Goal: Task Accomplishment & Management: Complete application form

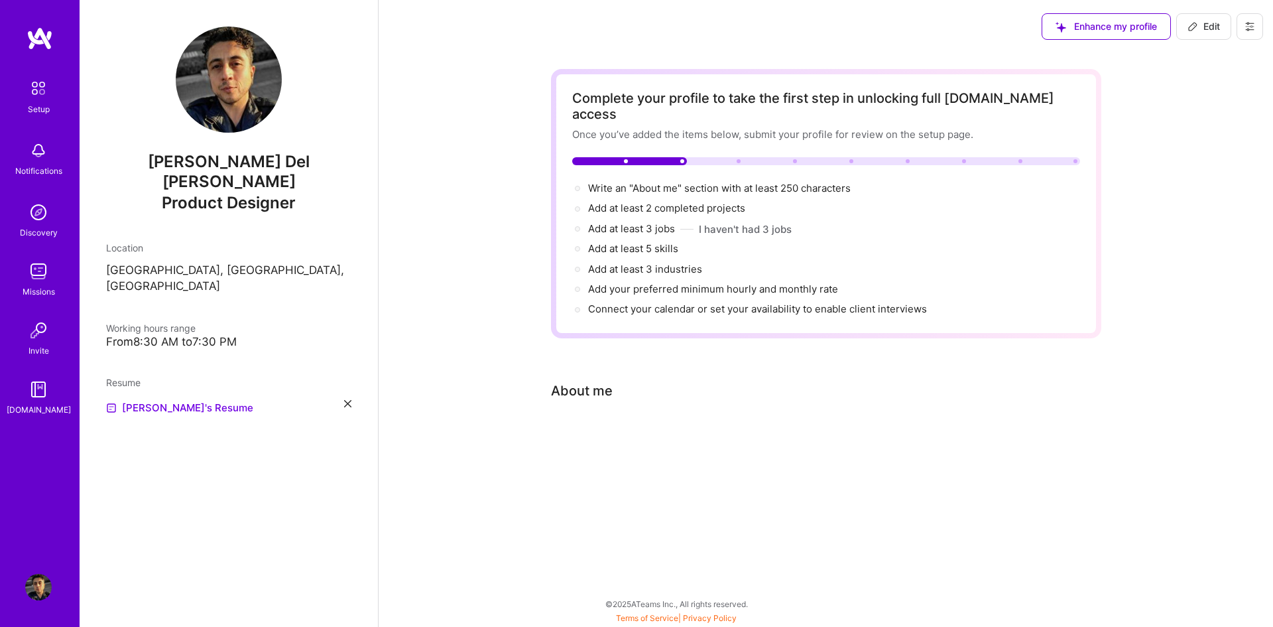
click at [490, 228] on div "Complete your profile to take the first step in unlocking full [DOMAIN_NAME] ac…" at bounding box center [826, 277] width 895 height 448
click at [628, 182] on span "Write an "About me" section with at least 250 characters →" at bounding box center [726, 188] width 277 height 13
select select "US"
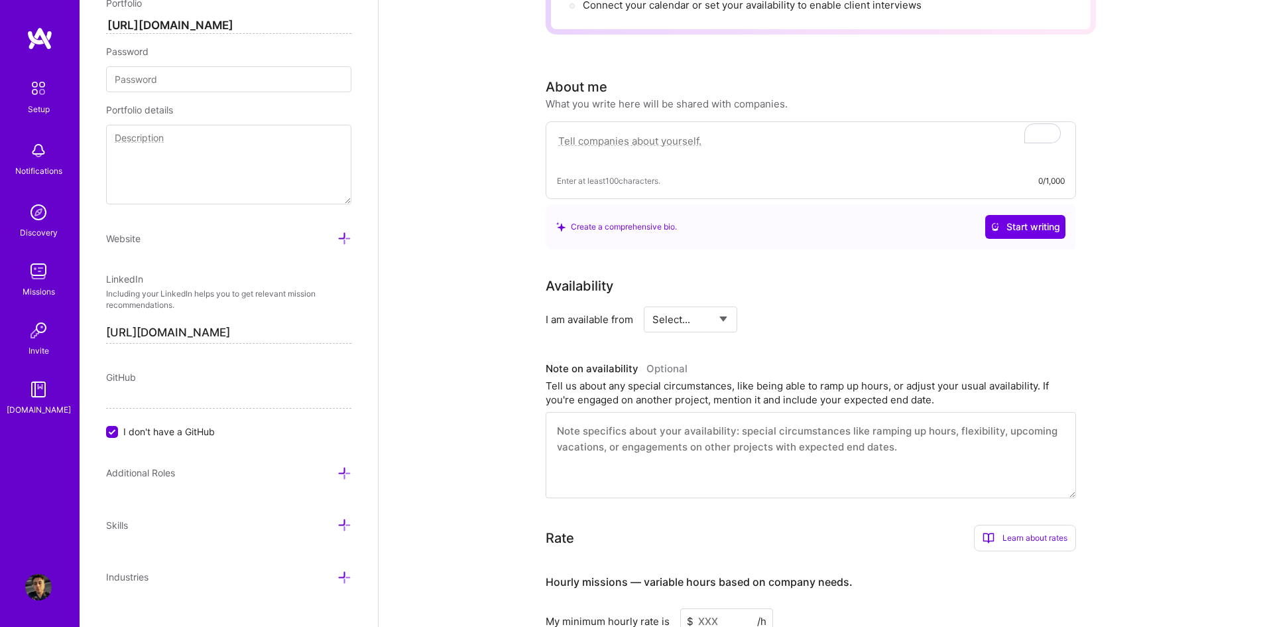
scroll to position [298, 0]
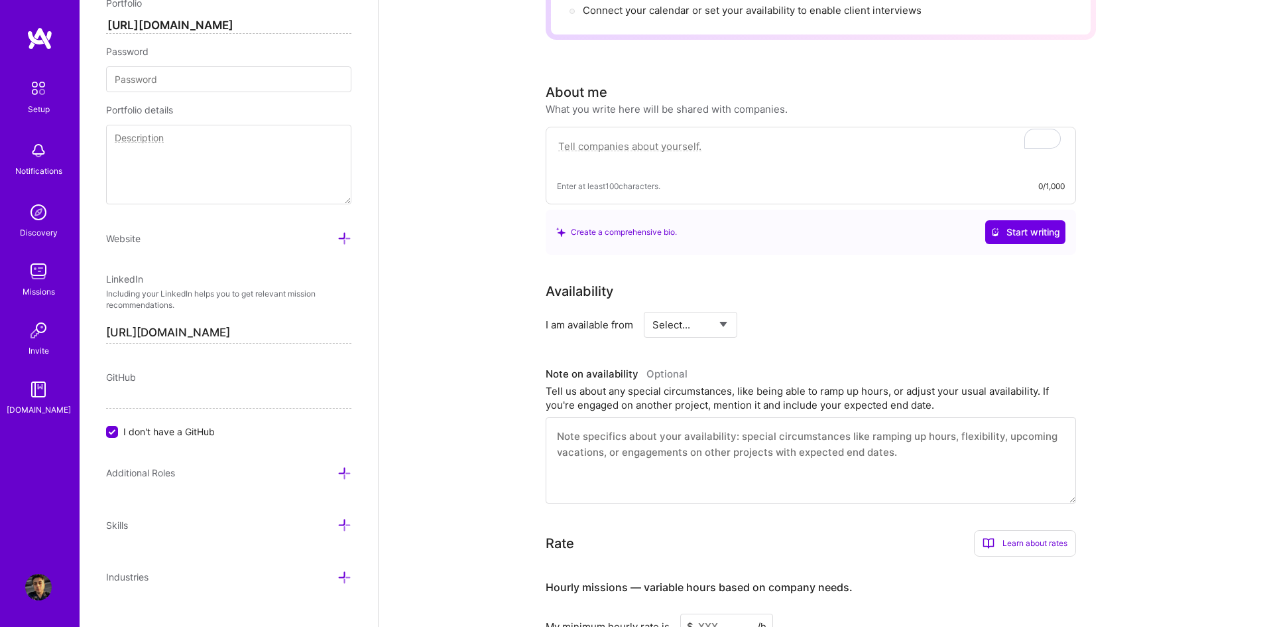
click at [716, 138] on textarea "To enrich screen reader interactions, please activate Accessibility in Grammarl…" at bounding box center [811, 153] width 508 height 31
paste textarea "My name is [PERSON_NAME], and I aim to be part of the creative and visual drivi…"
type textarea "My name is [PERSON_NAME], and I aim to be part of the creative and visual drivi…"
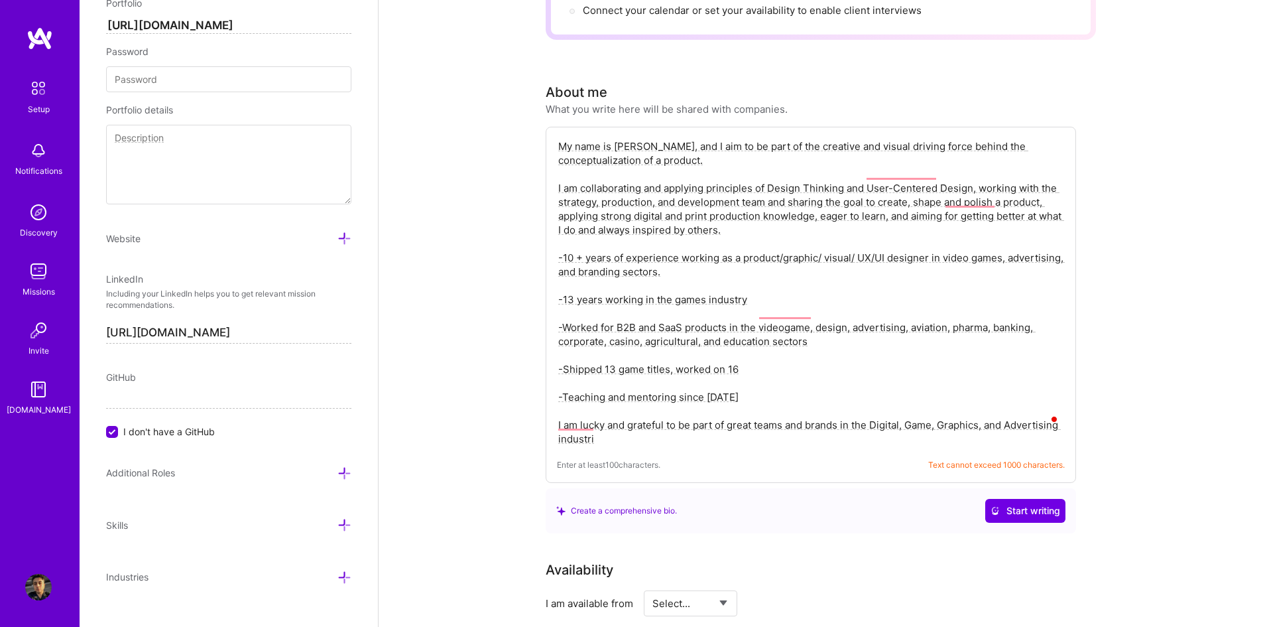
click at [706, 334] on textarea "My name is [PERSON_NAME], and I aim to be part of the creative and visual drivi…" at bounding box center [811, 292] width 508 height 309
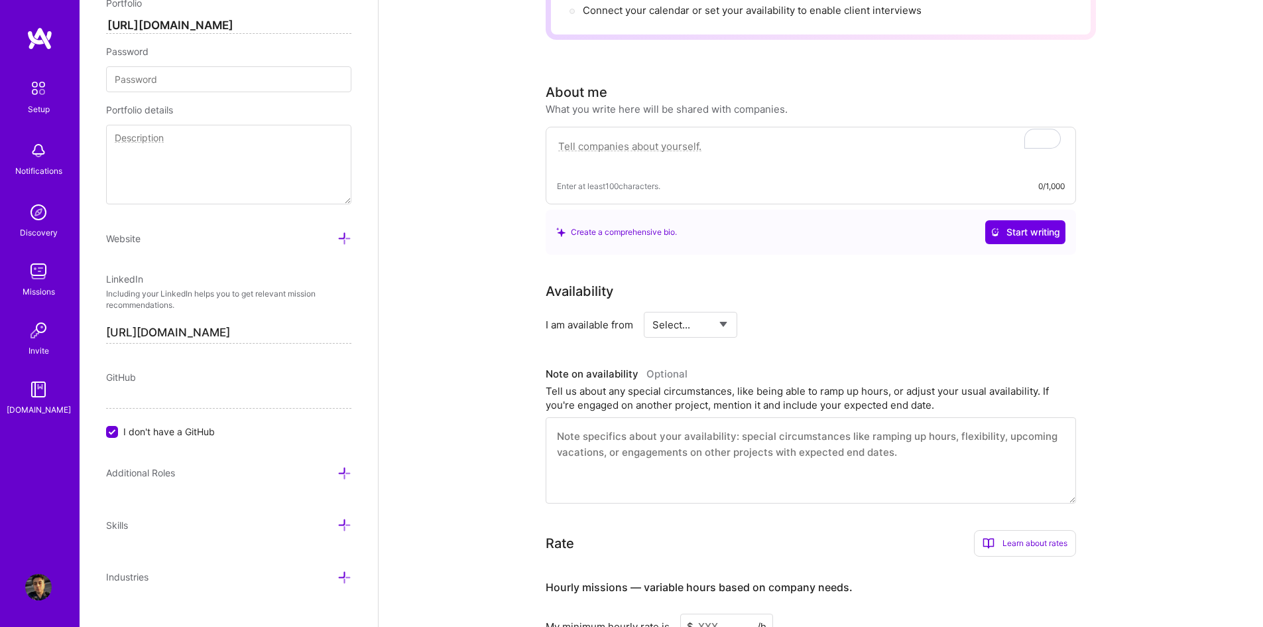
click at [733, 145] on textarea "To enrich screen reader interactions, please activate Accessibility in Grammarl…" at bounding box center [811, 153] width 508 height 31
click at [713, 138] on textarea "To enrich screen reader interactions, please activate Accessibility in Grammarl…" at bounding box center [811, 153] width 508 height 31
paste textarea "My name is [PERSON_NAME], and I aim to be part of the creative and visual drivi…"
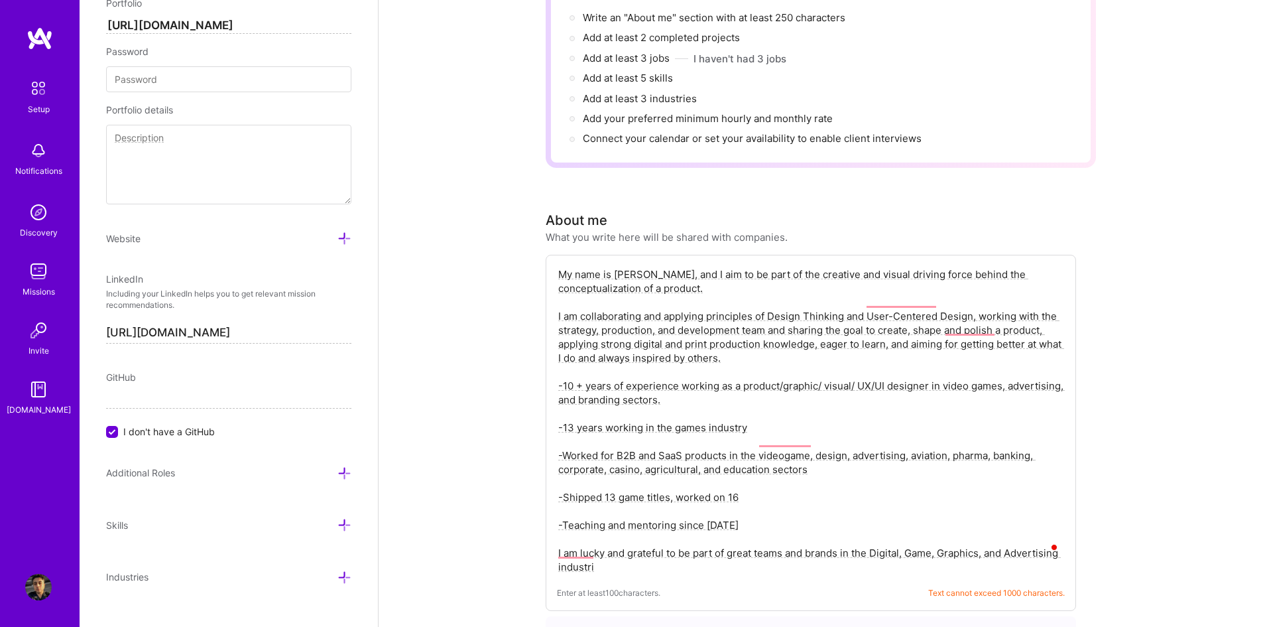
scroll to position [166, 0]
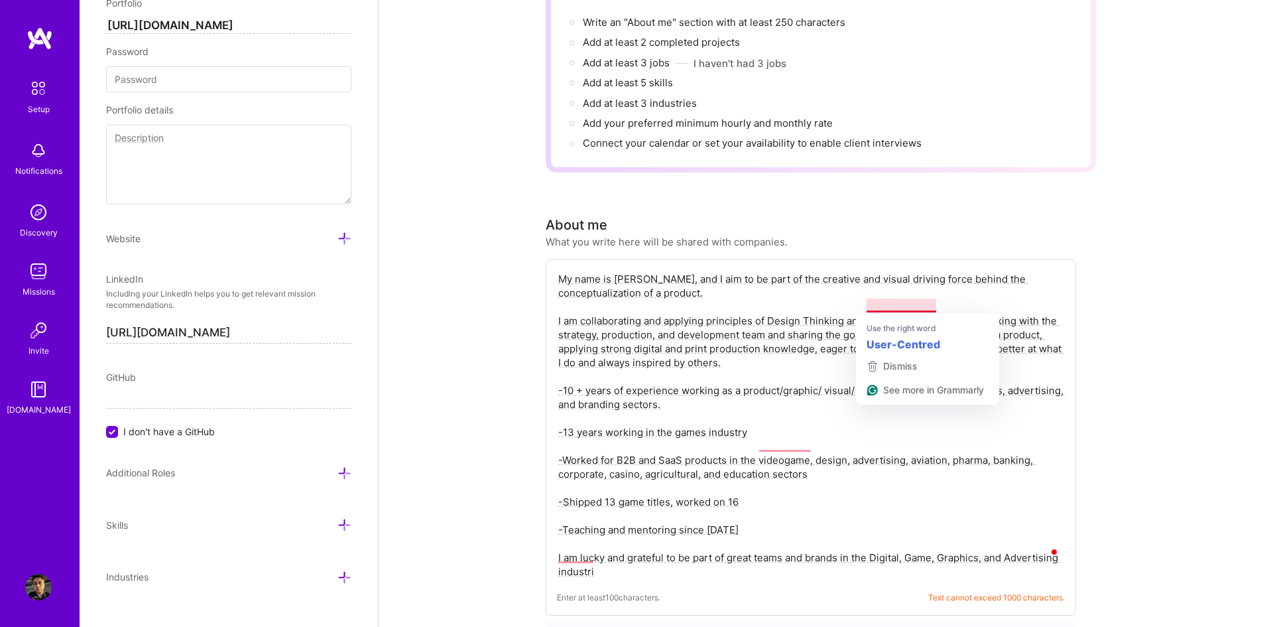
click at [731, 418] on textarea "My name is [PERSON_NAME], and I aim to be part of the creative and visual drivi…" at bounding box center [811, 425] width 508 height 309
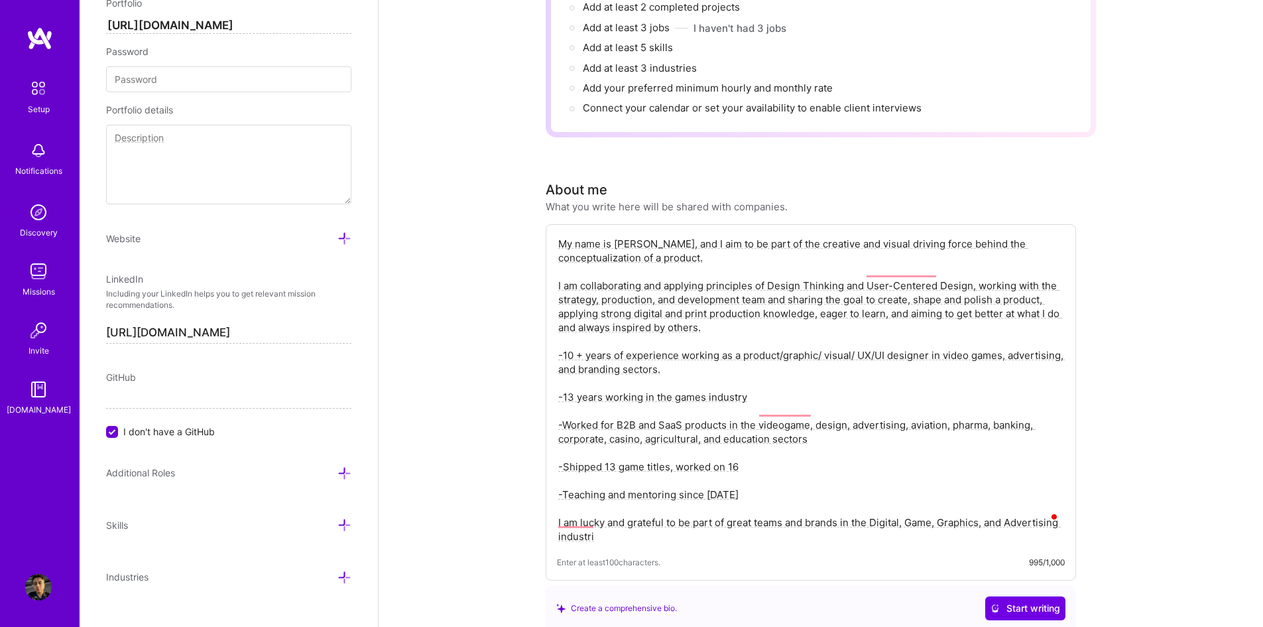
scroll to position [298, 0]
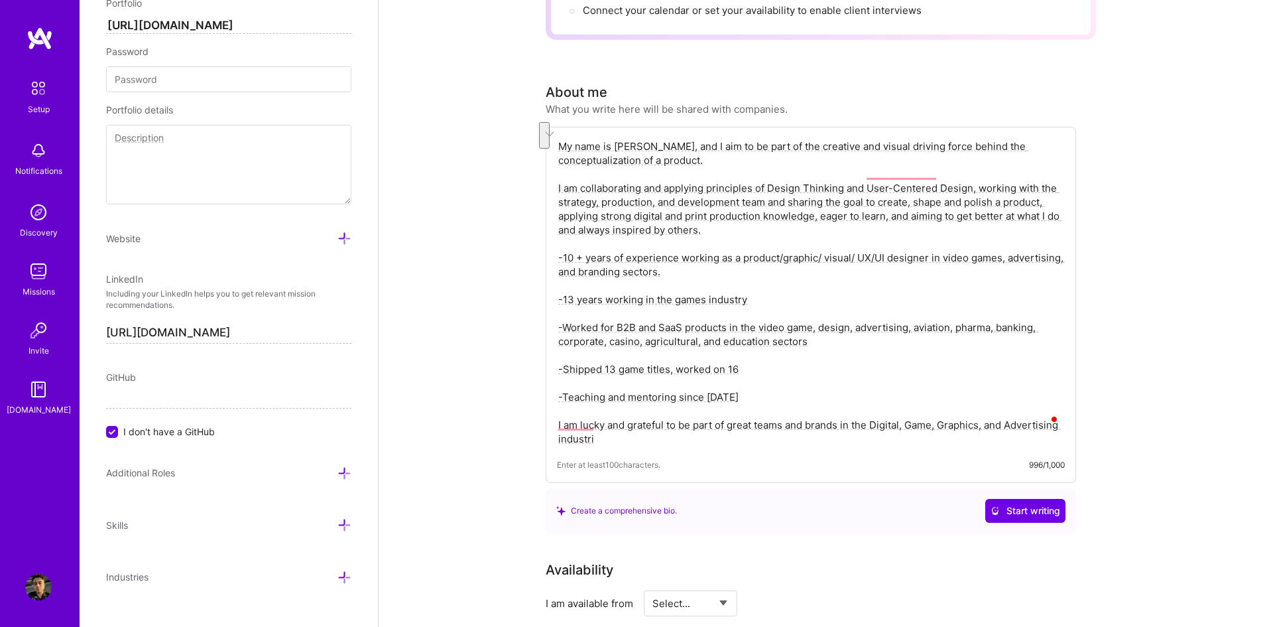
drag, startPoint x: 557, startPoint y: 408, endPoint x: 668, endPoint y: 457, distance: 121.5
click at [668, 457] on div "My name is [PERSON_NAME], and I aim to be part of the creative and visual drivi…" at bounding box center [811, 305] width 530 height 356
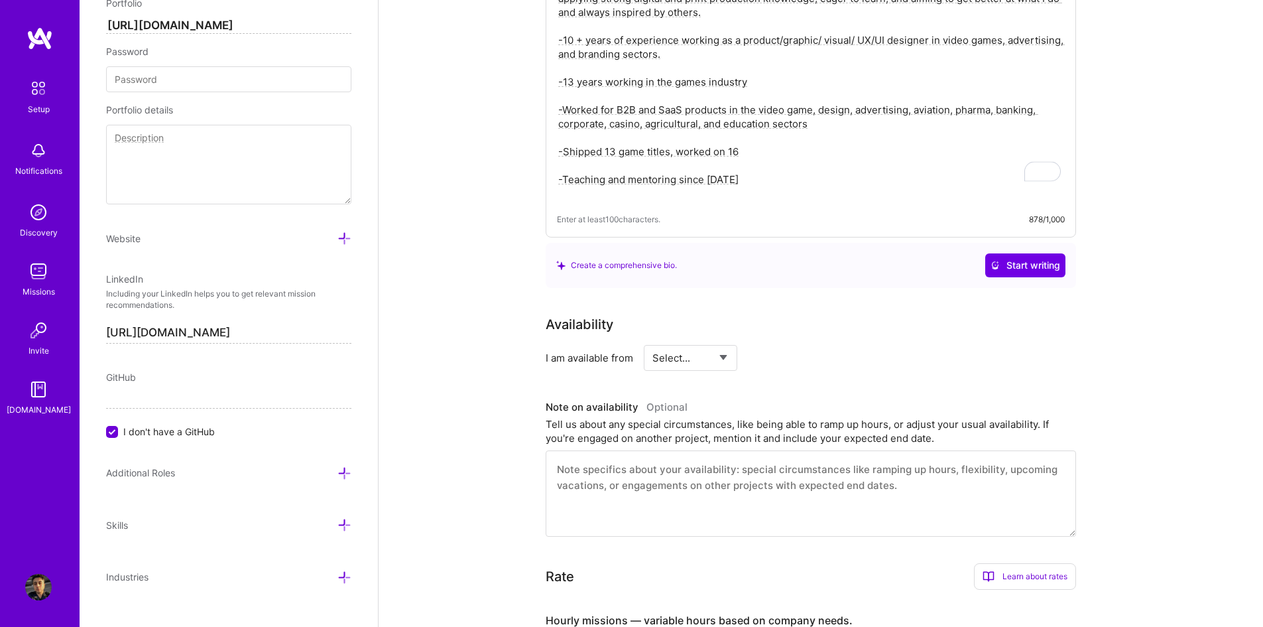
scroll to position [564, 0]
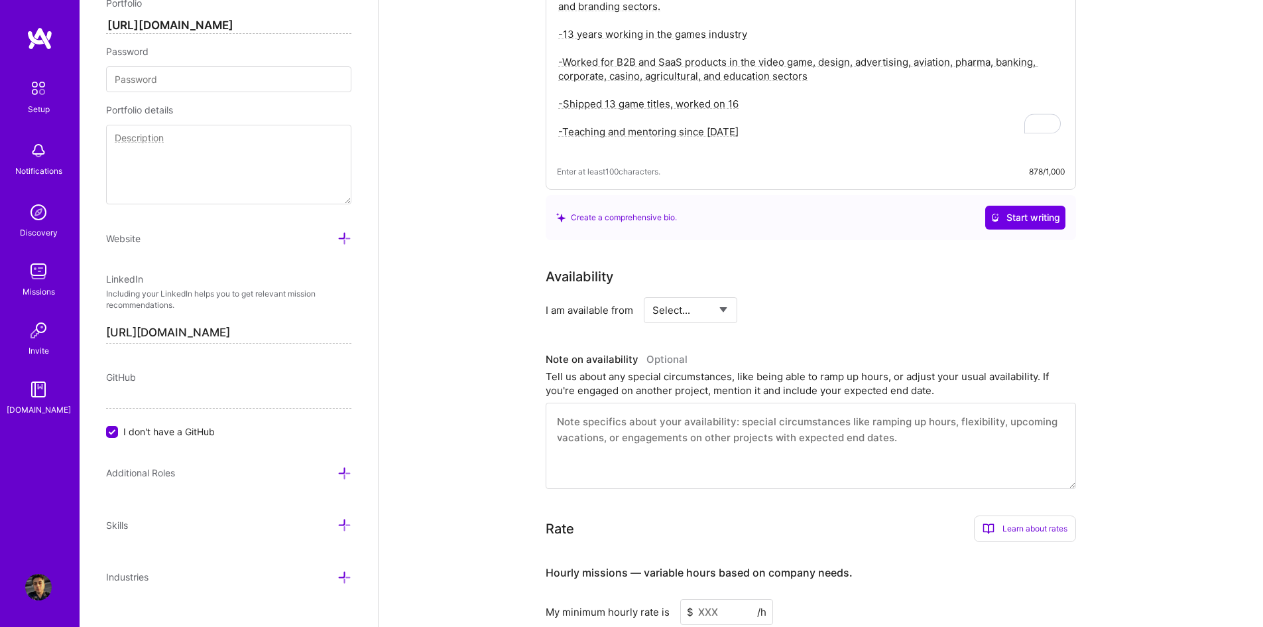
type textarea "My name is [PERSON_NAME], and I aim to be part of the creative and visual drivi…"
click at [692, 294] on select "Select... Right Now Future Date Not Available" at bounding box center [690, 310] width 76 height 34
select select "Right Now"
click at [652, 293] on select "Select... Right Now Future Date Not Available" at bounding box center [690, 310] width 76 height 34
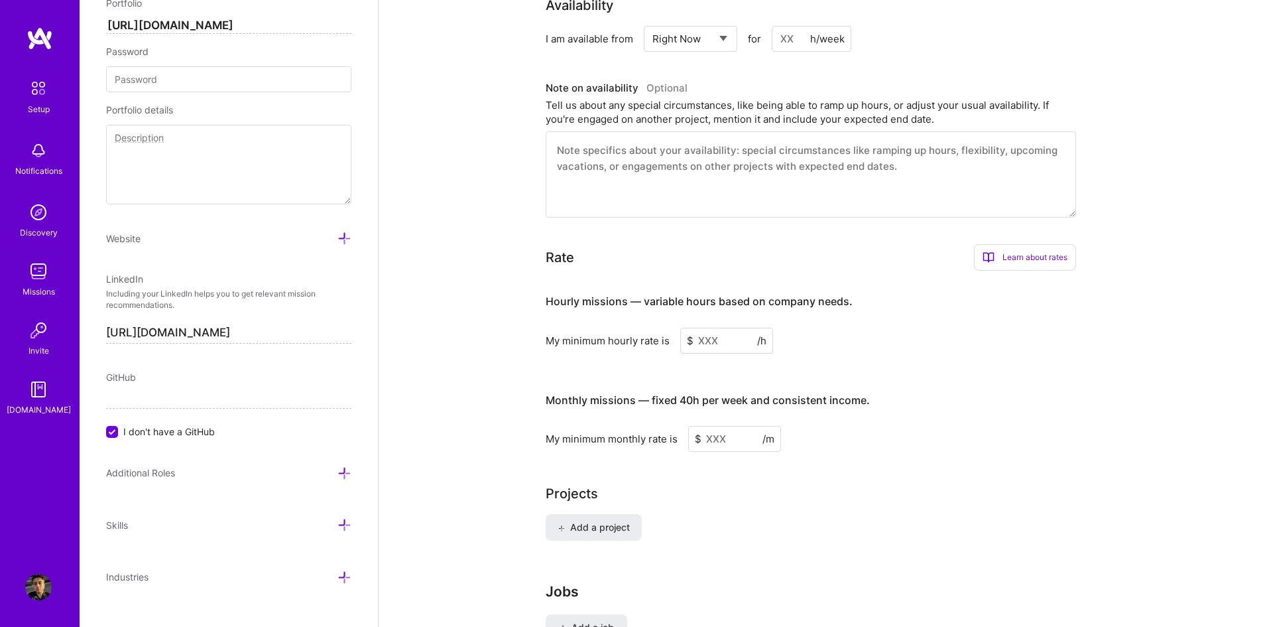
scroll to position [895, 0]
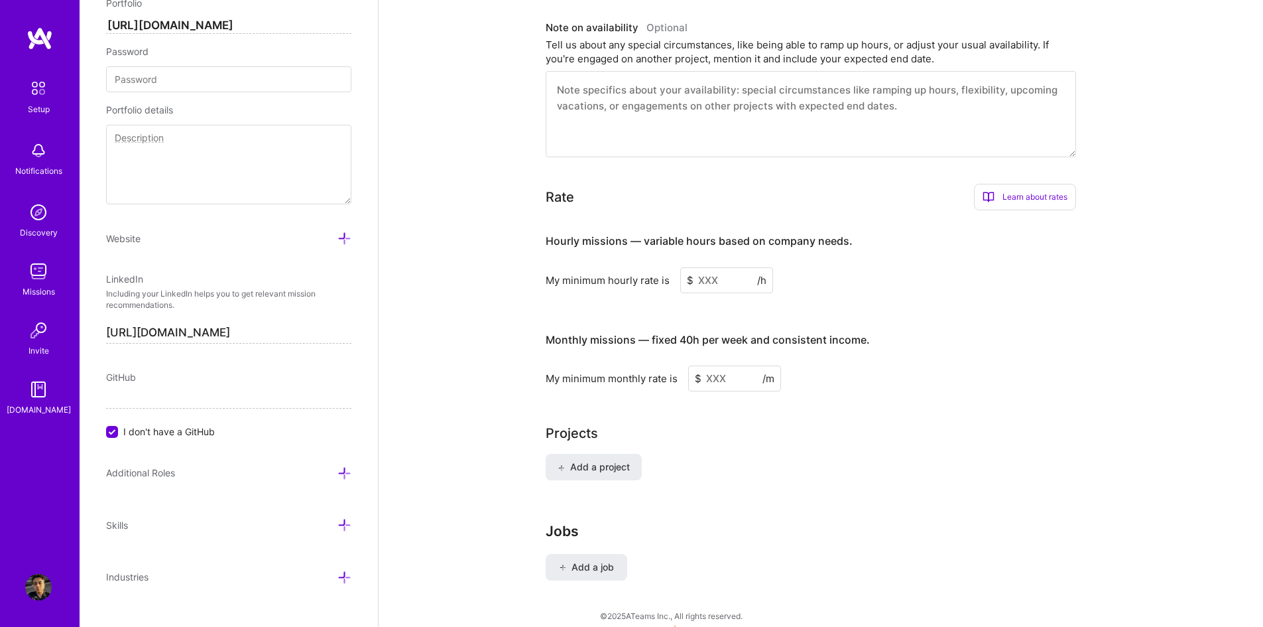
click at [702, 267] on input at bounding box center [726, 280] width 93 height 26
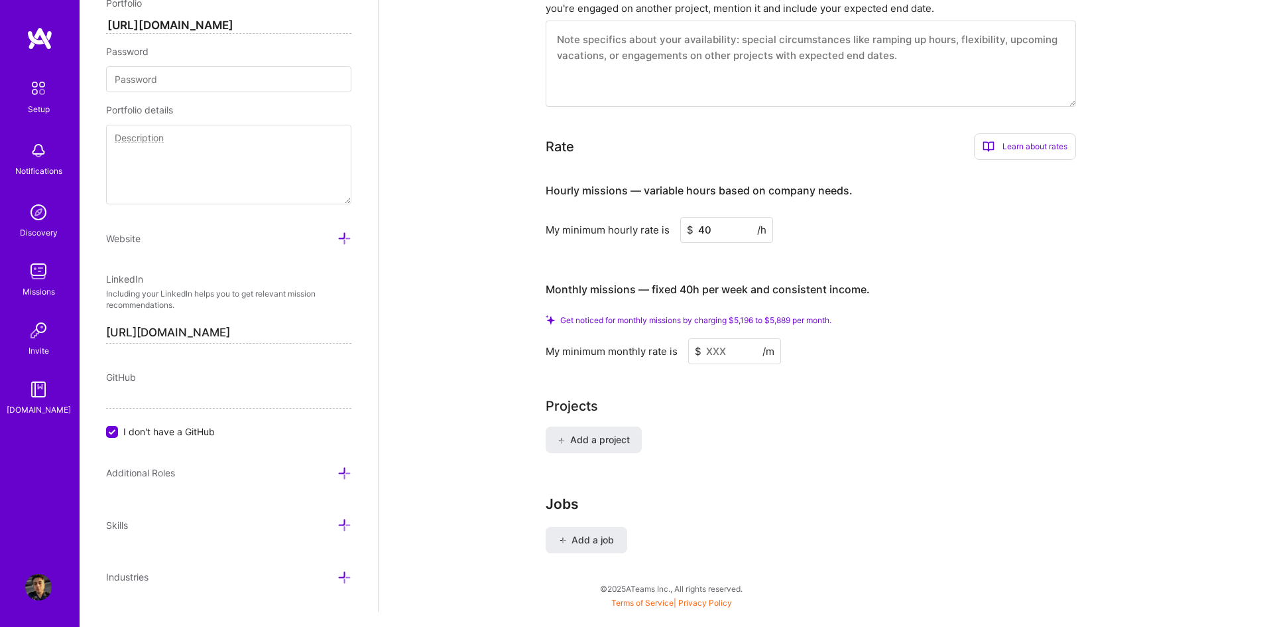
scroll to position [950, 0]
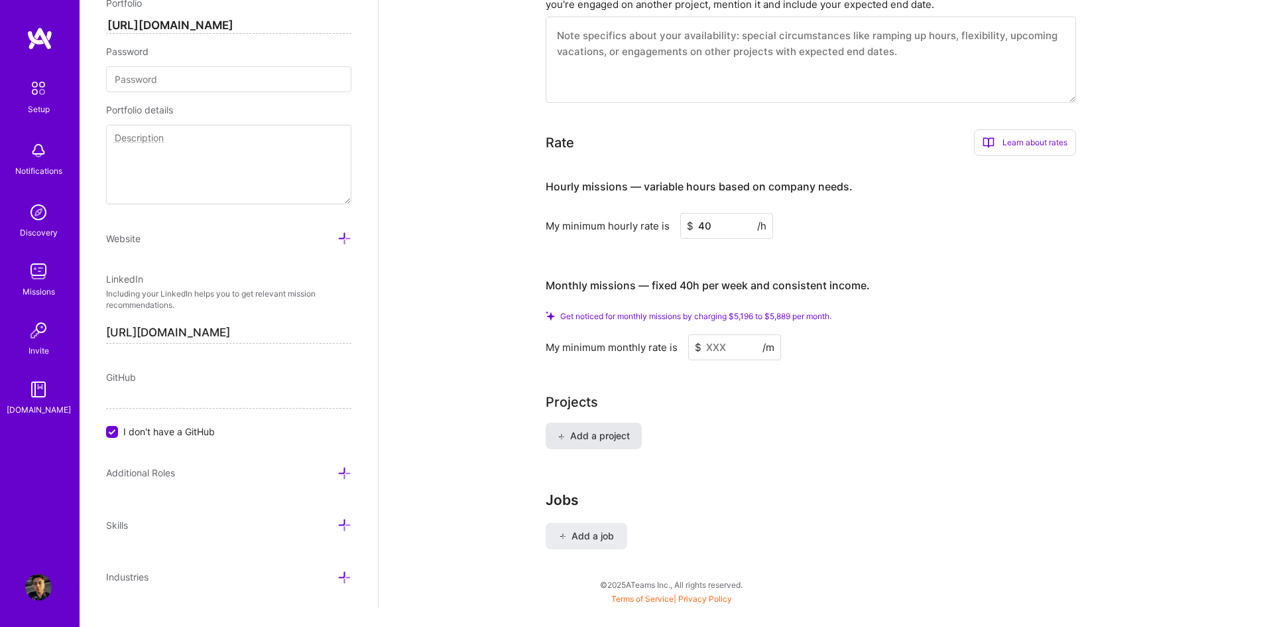
type input "40"
click at [631, 422] on button "Add a project" at bounding box center [594, 435] width 96 height 27
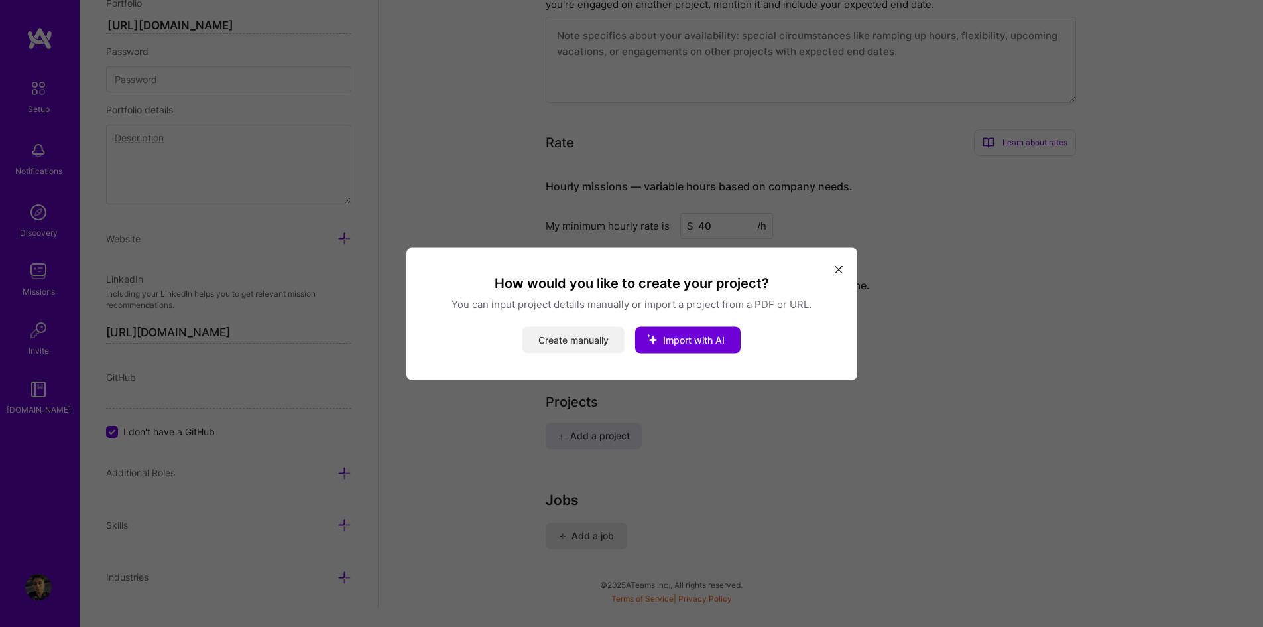
click at [600, 336] on button "Create manually" at bounding box center [574, 339] width 102 height 27
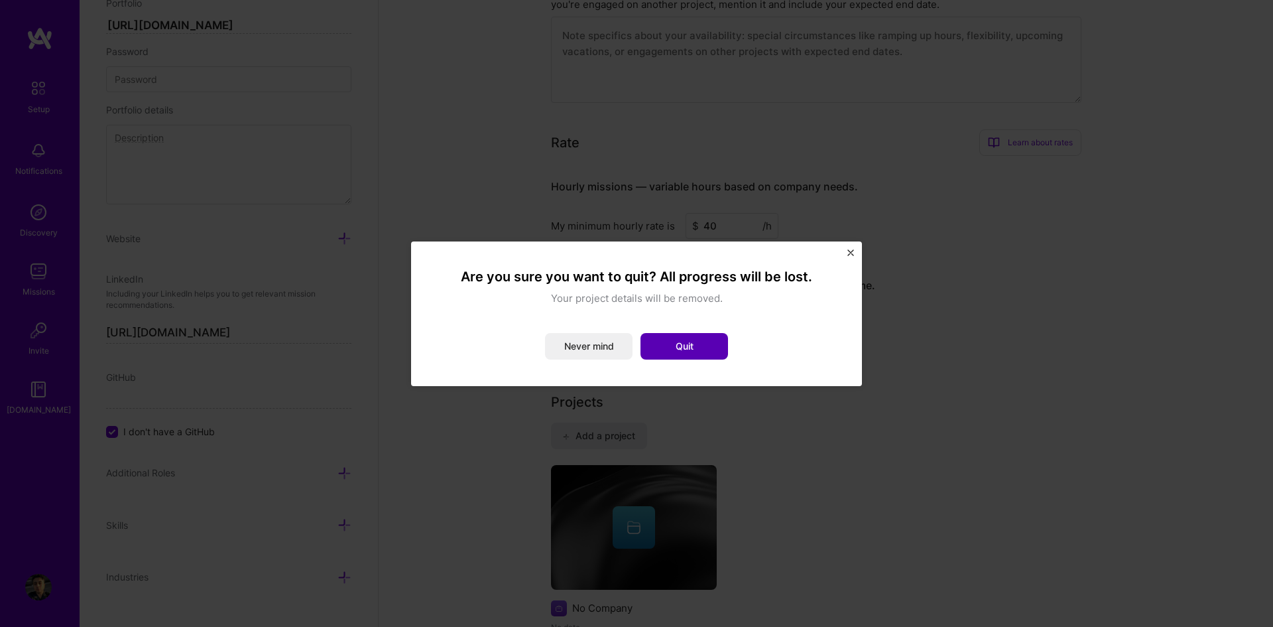
click at [671, 351] on button "Quit" at bounding box center [685, 346] width 88 height 27
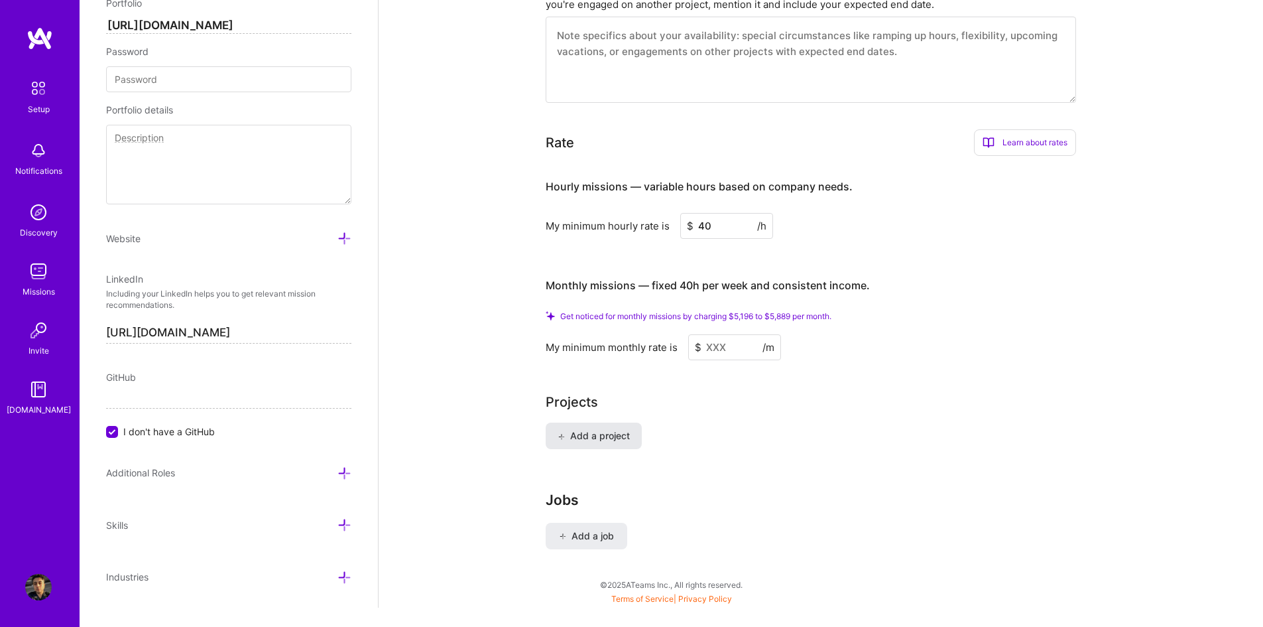
click at [626, 429] on span "Add a project" at bounding box center [594, 435] width 72 height 13
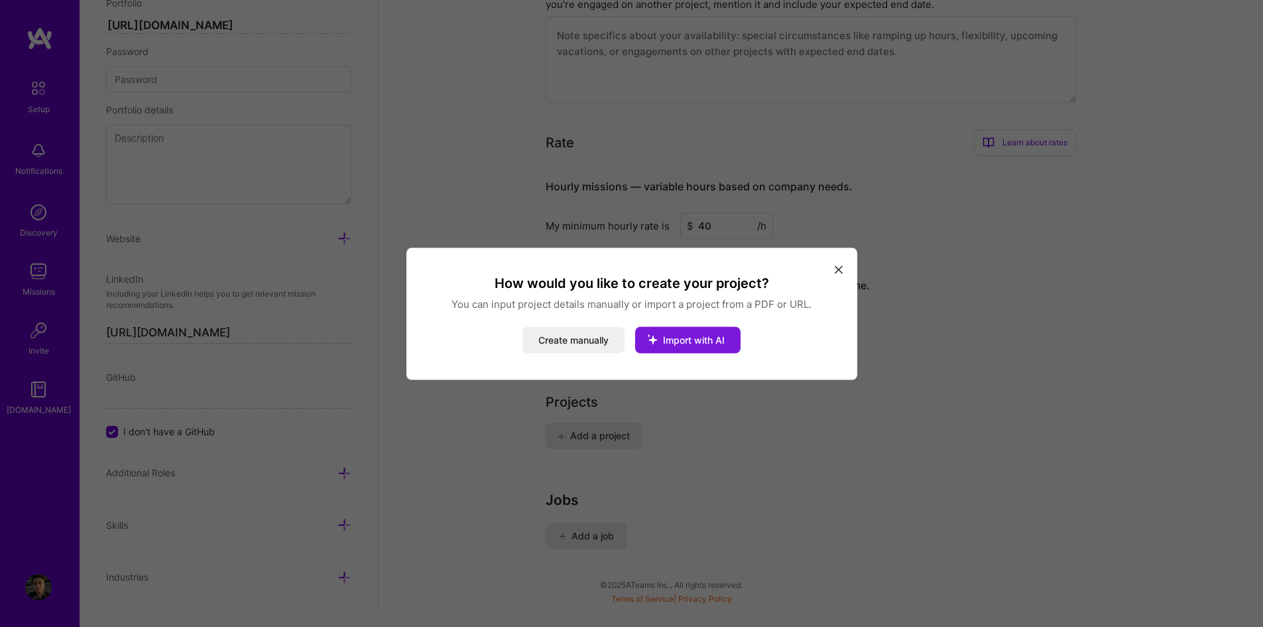
click at [685, 344] on span "Import with AI" at bounding box center [694, 339] width 62 height 11
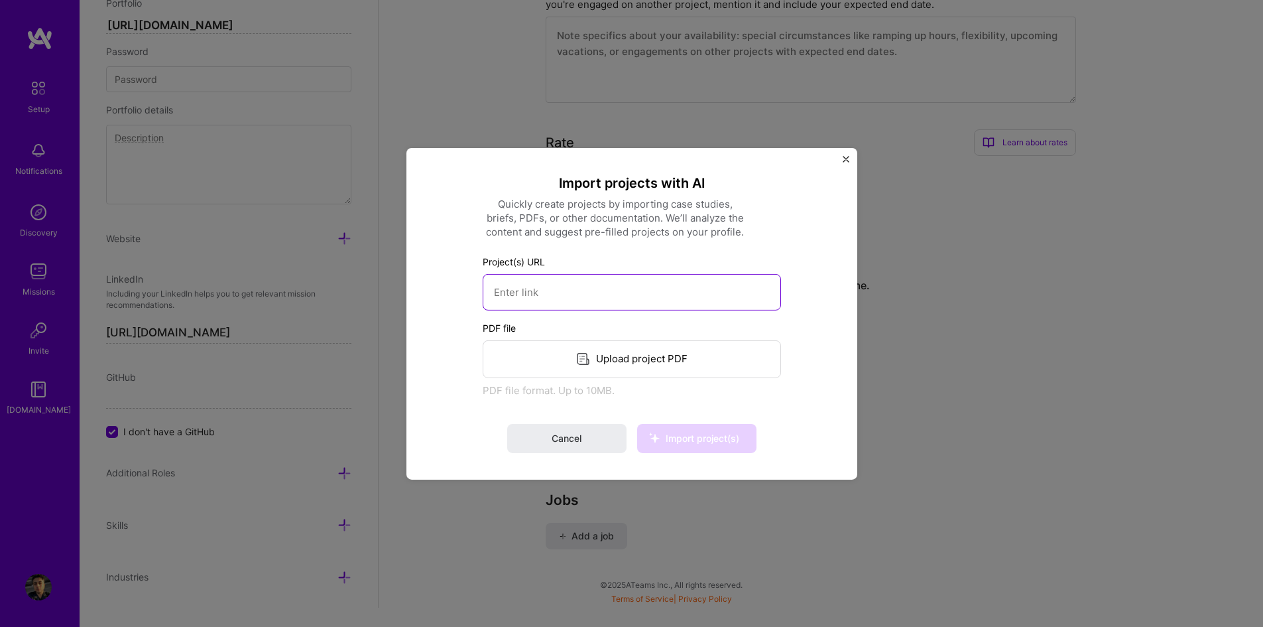
click at [593, 292] on input at bounding box center [632, 291] width 298 height 36
drag, startPoint x: 584, startPoint y: 292, endPoint x: 755, endPoint y: 288, distance: 171.1
click at [755, 288] on input "MechWarrior 5: Mecrenaries" at bounding box center [632, 291] width 298 height 36
click at [690, 439] on span "Import project(s)" at bounding box center [703, 437] width 74 height 11
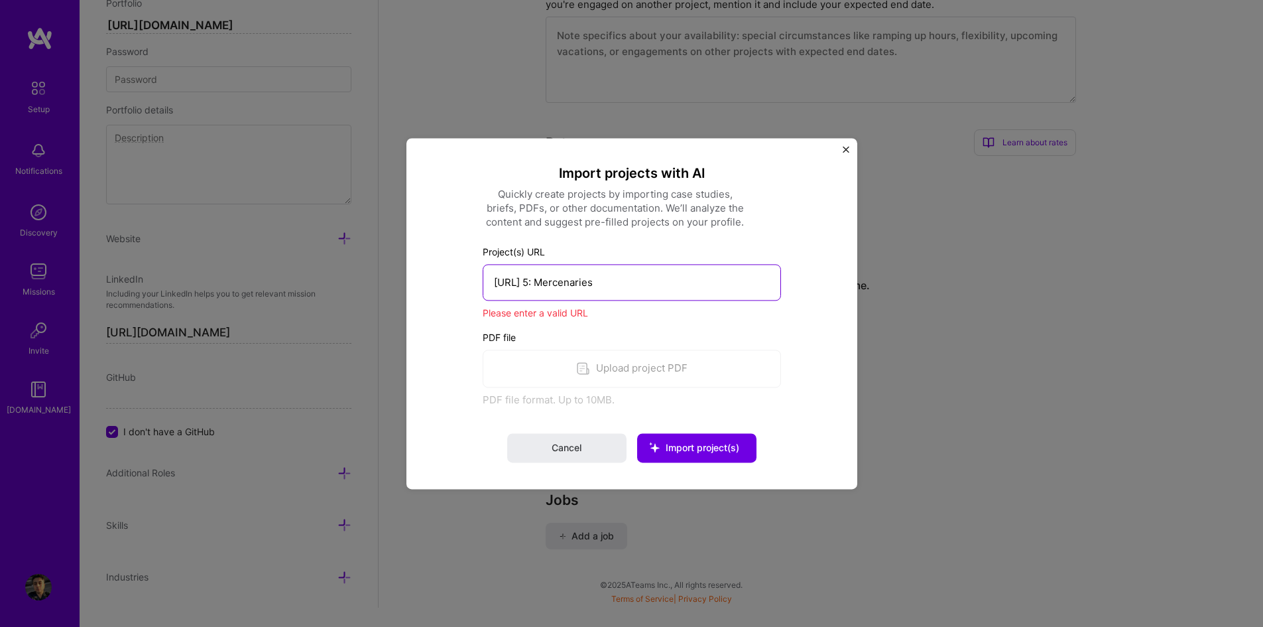
click at [599, 287] on input "[URL] 5: Mercenaries" at bounding box center [632, 282] width 298 height 36
paste input "[DOMAIN_NAME][URL]"
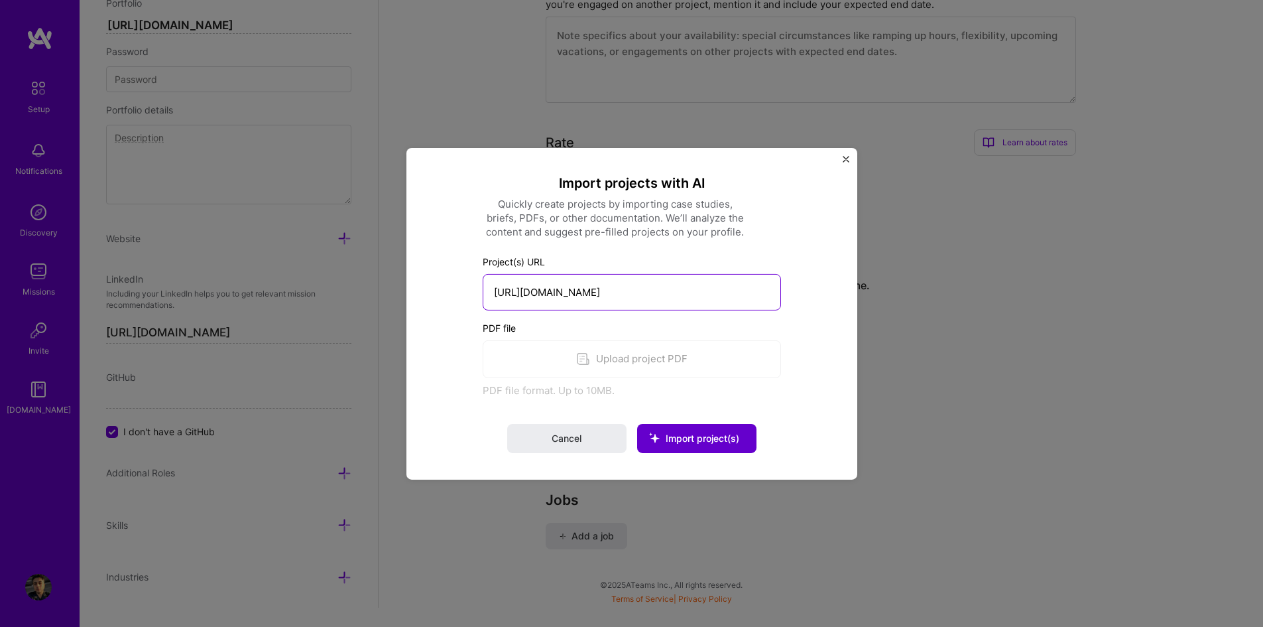
type input "[URL][DOMAIN_NAME]"
click at [695, 437] on span "Import project(s)" at bounding box center [703, 437] width 74 height 11
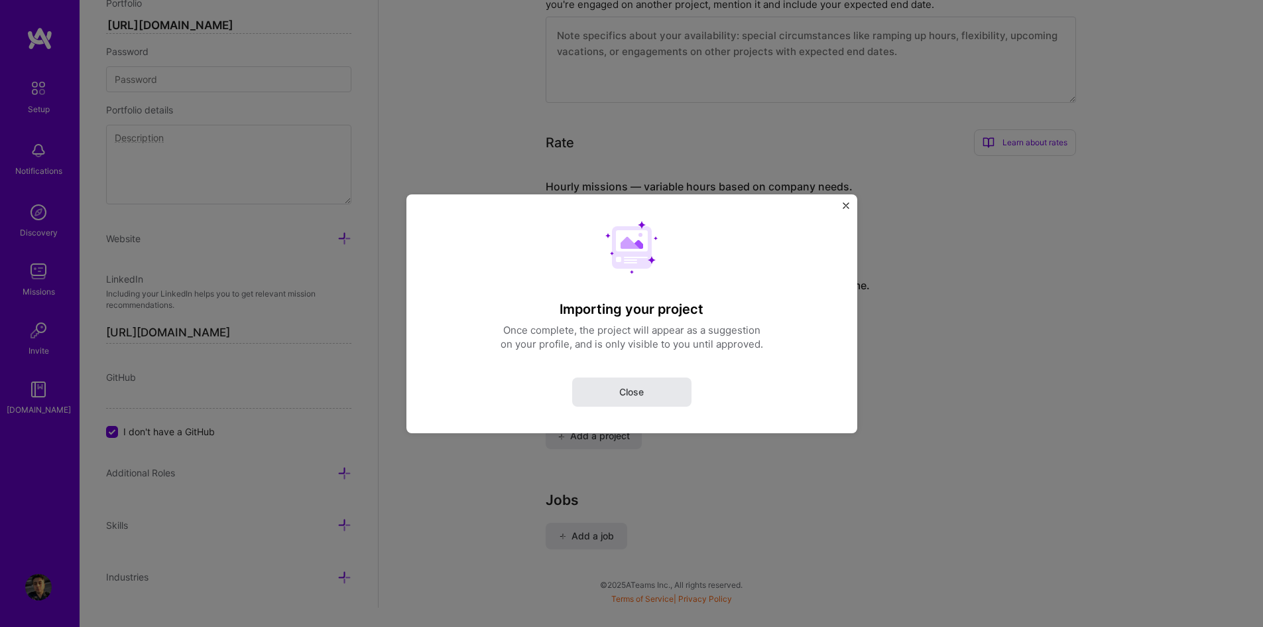
click at [668, 393] on button "Close" at bounding box center [631, 391] width 119 height 29
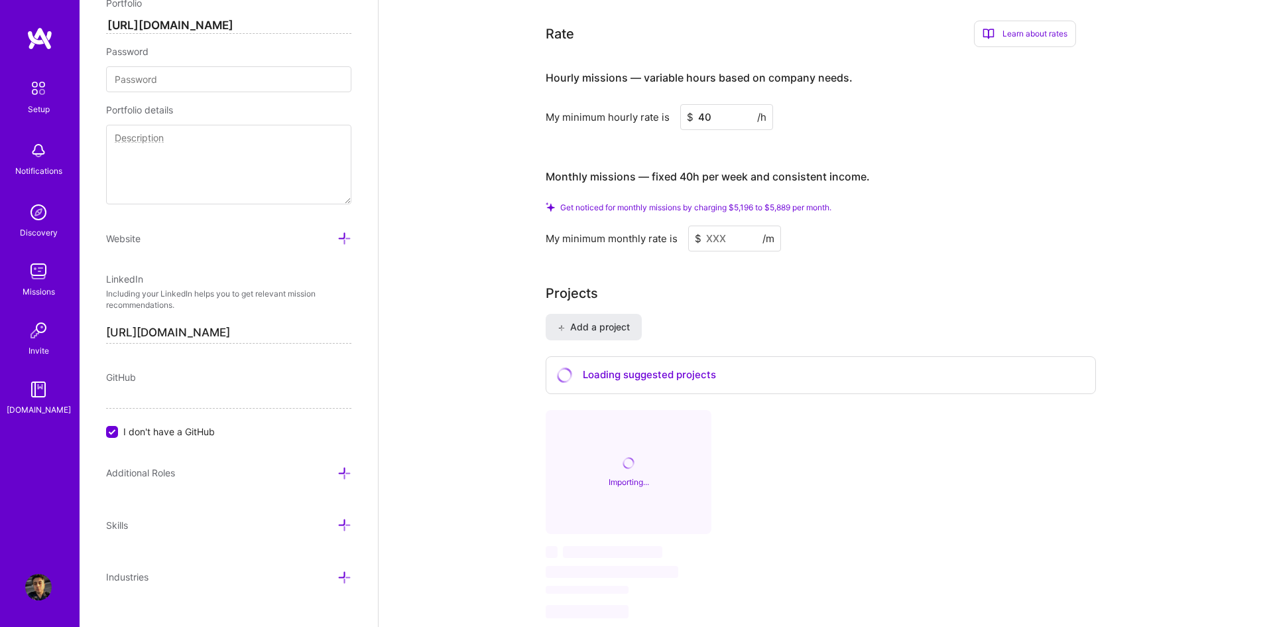
scroll to position [1082, 0]
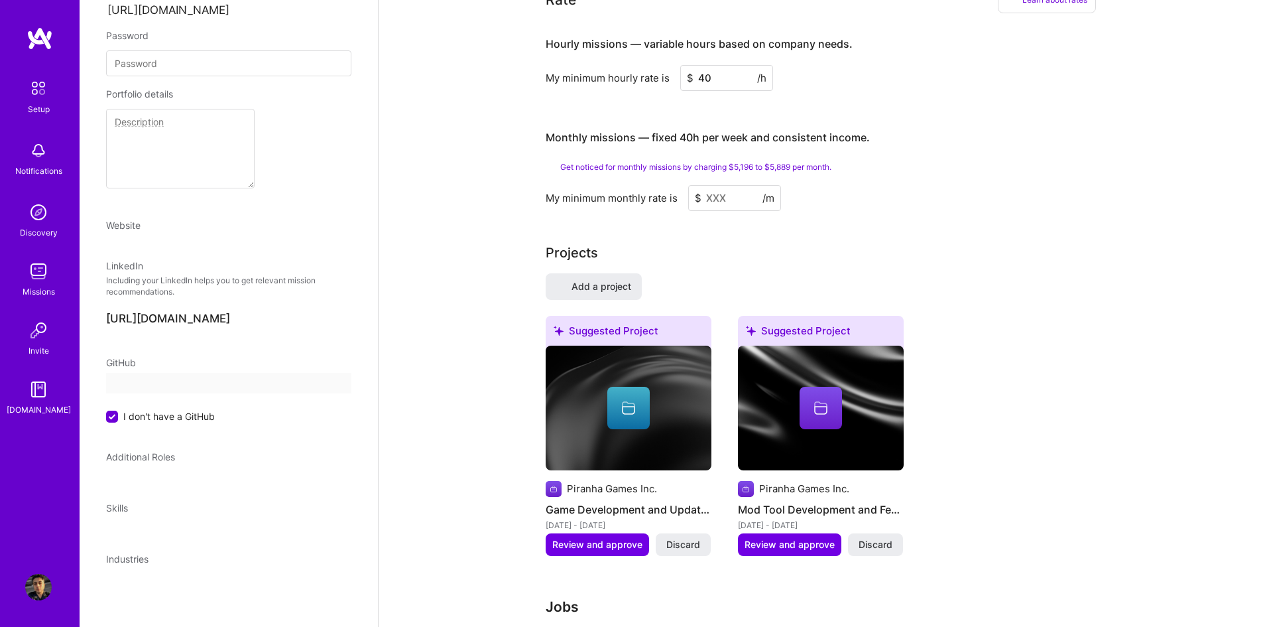
select select "US"
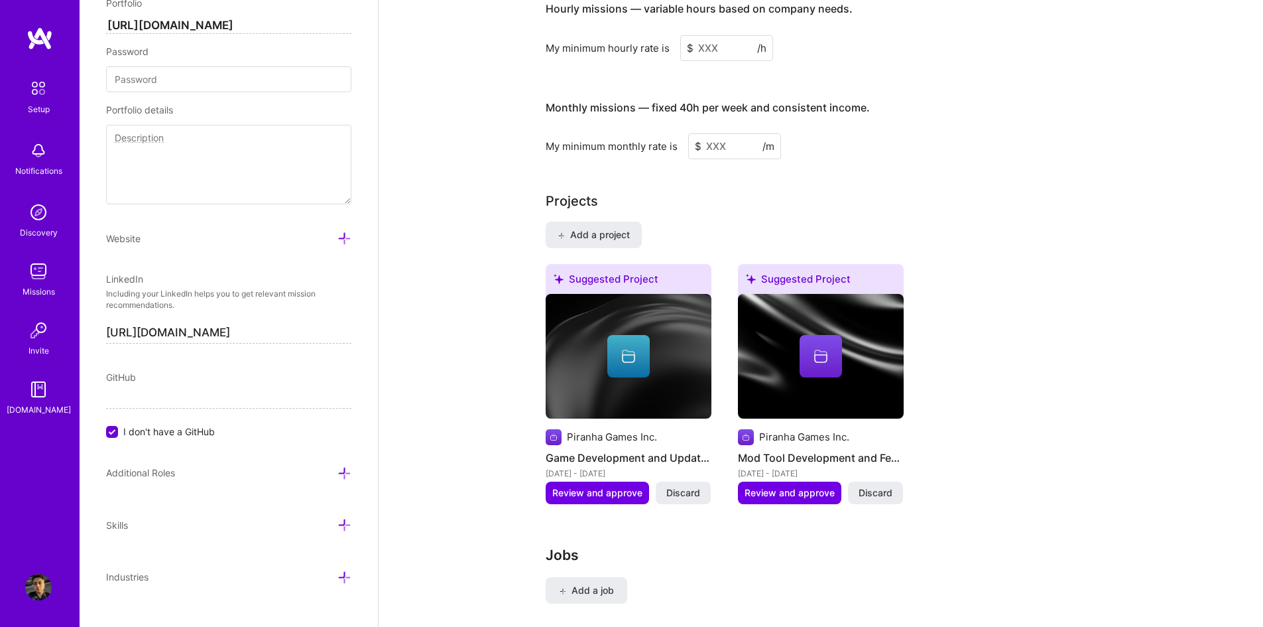
scroll to position [896, 0]
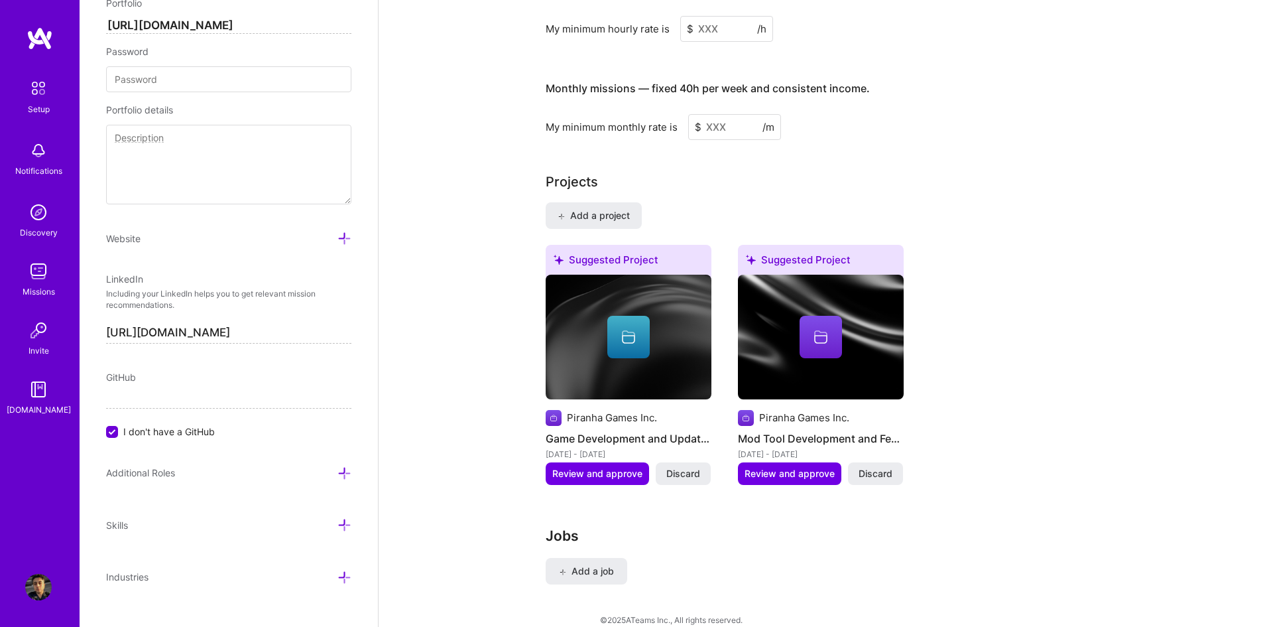
click at [621, 352] on img at bounding box center [629, 337] width 166 height 125
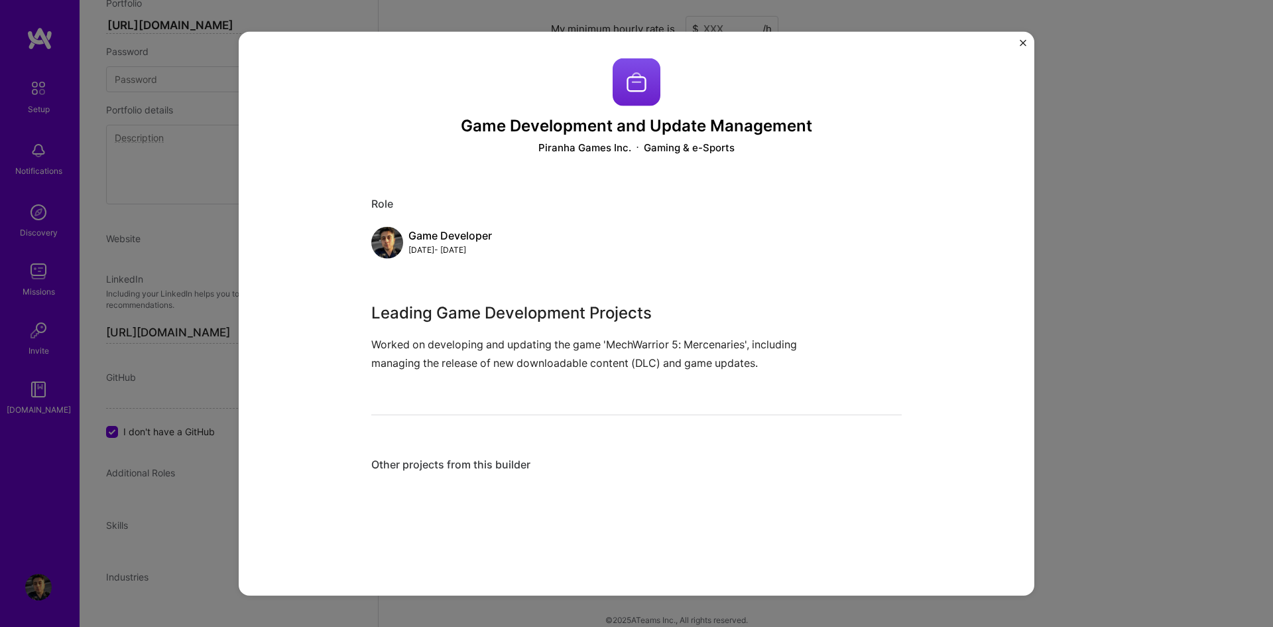
click at [1022, 42] on img "Close" at bounding box center [1023, 42] width 7 height 7
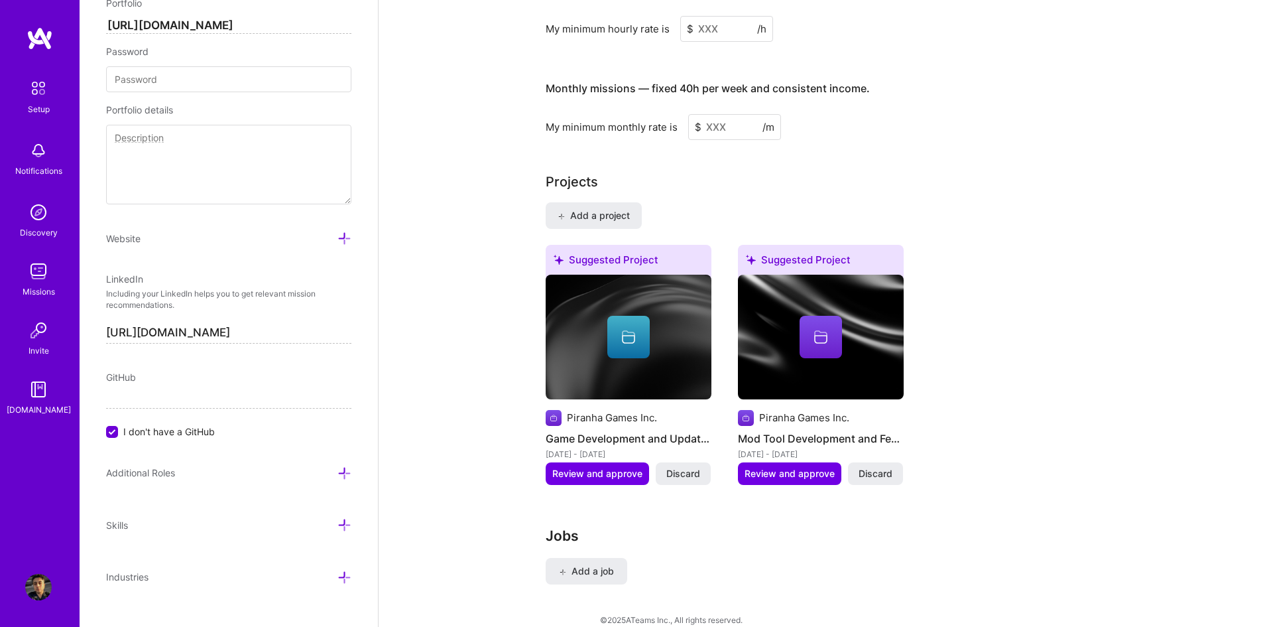
click at [820, 343] on img at bounding box center [821, 337] width 166 height 125
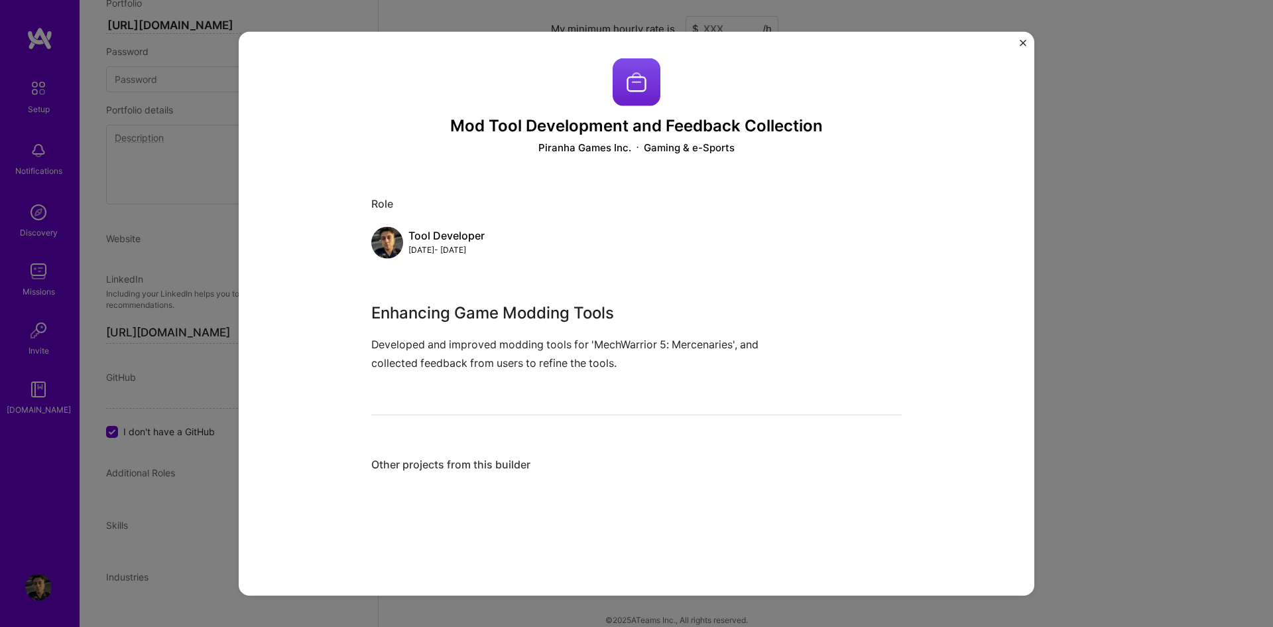
click at [1023, 43] on img "Close" at bounding box center [1023, 42] width 7 height 7
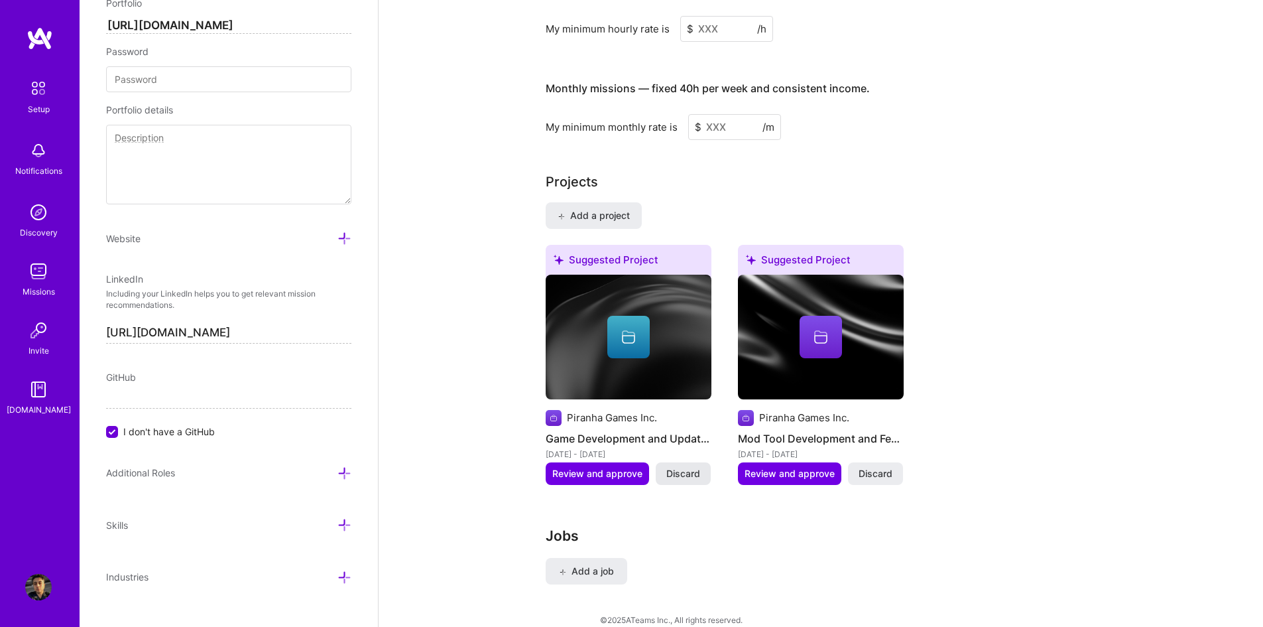
click at [692, 467] on span "Discard" at bounding box center [683, 473] width 34 height 13
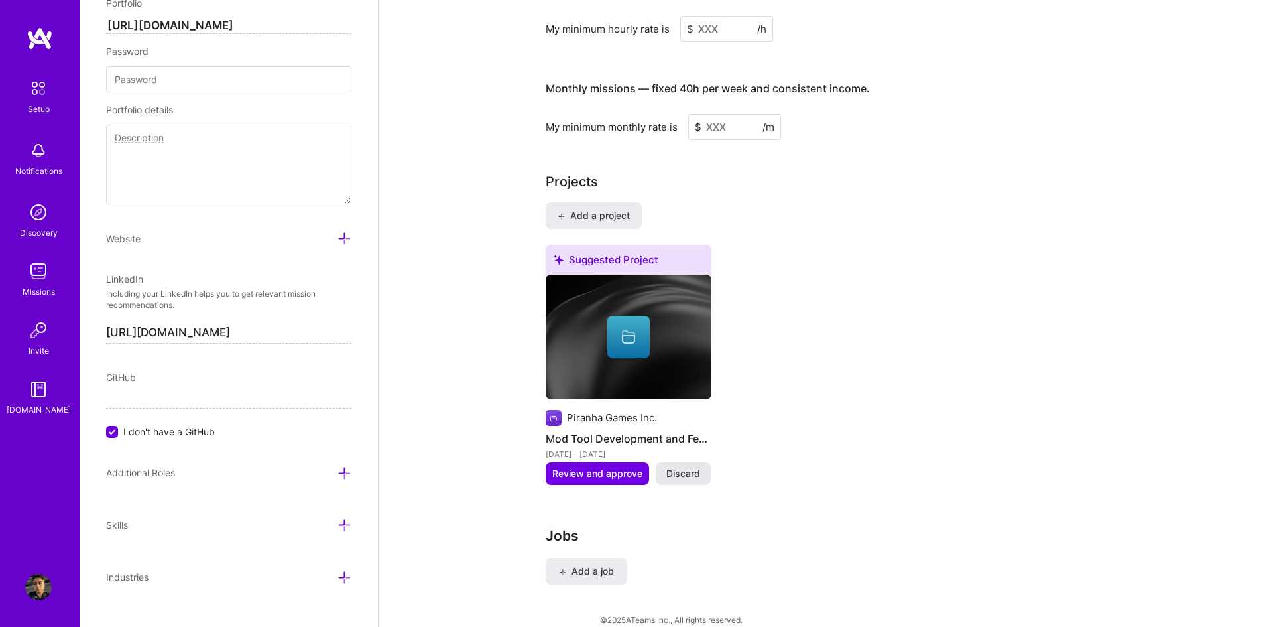
click at [680, 467] on span "Discard" at bounding box center [683, 473] width 34 height 13
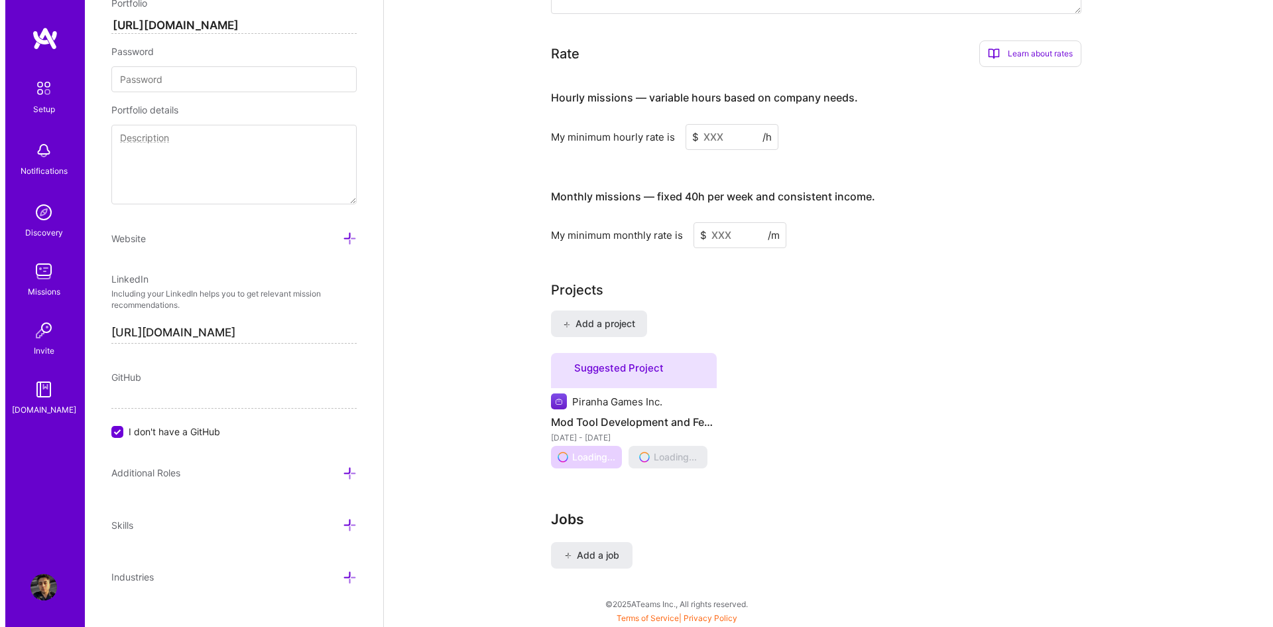
scroll to position [699, 0]
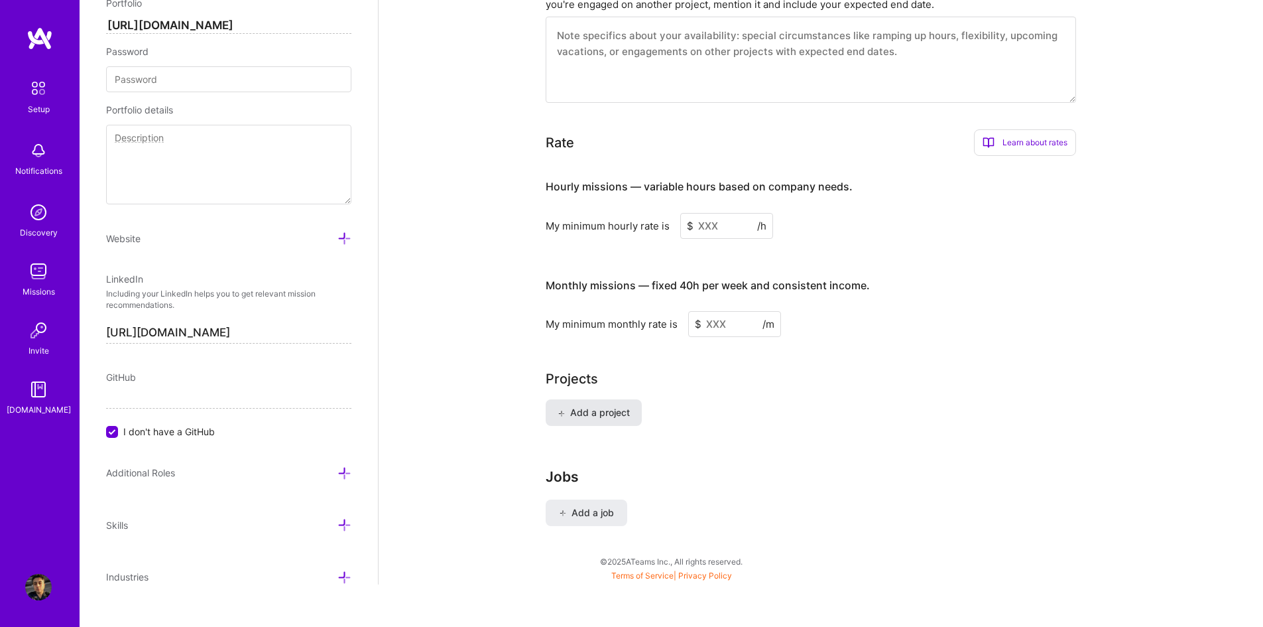
click at [620, 406] on span "Add a project" at bounding box center [594, 412] width 72 height 13
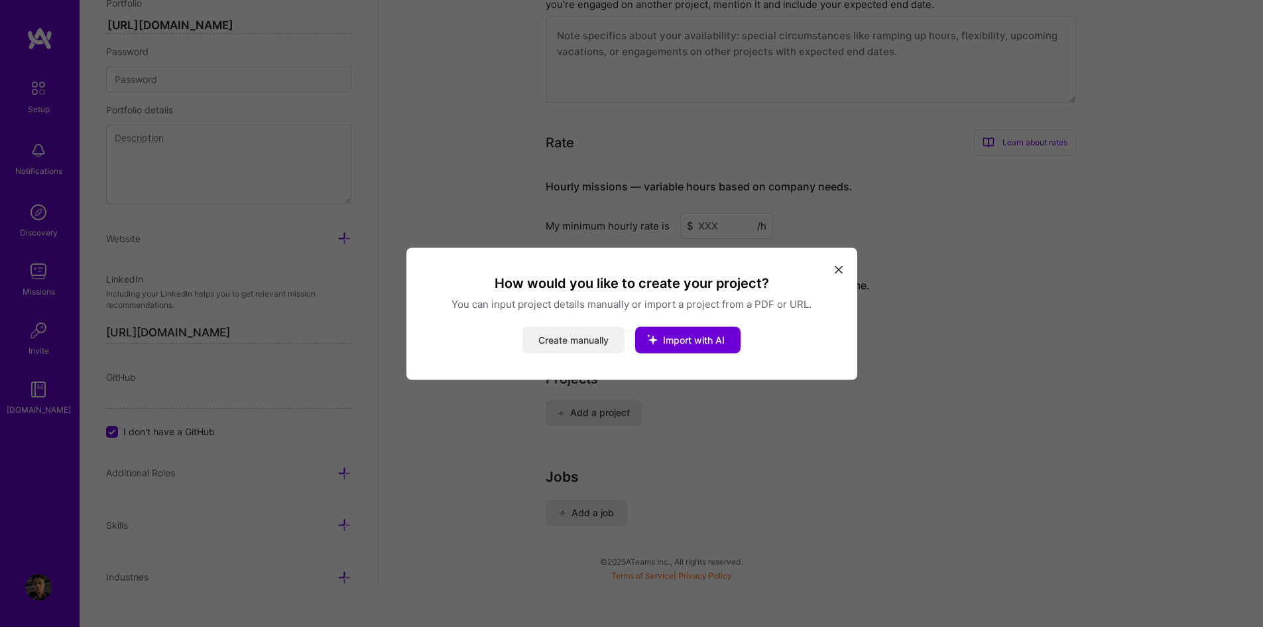
click at [586, 336] on button "Create manually" at bounding box center [574, 339] width 102 height 27
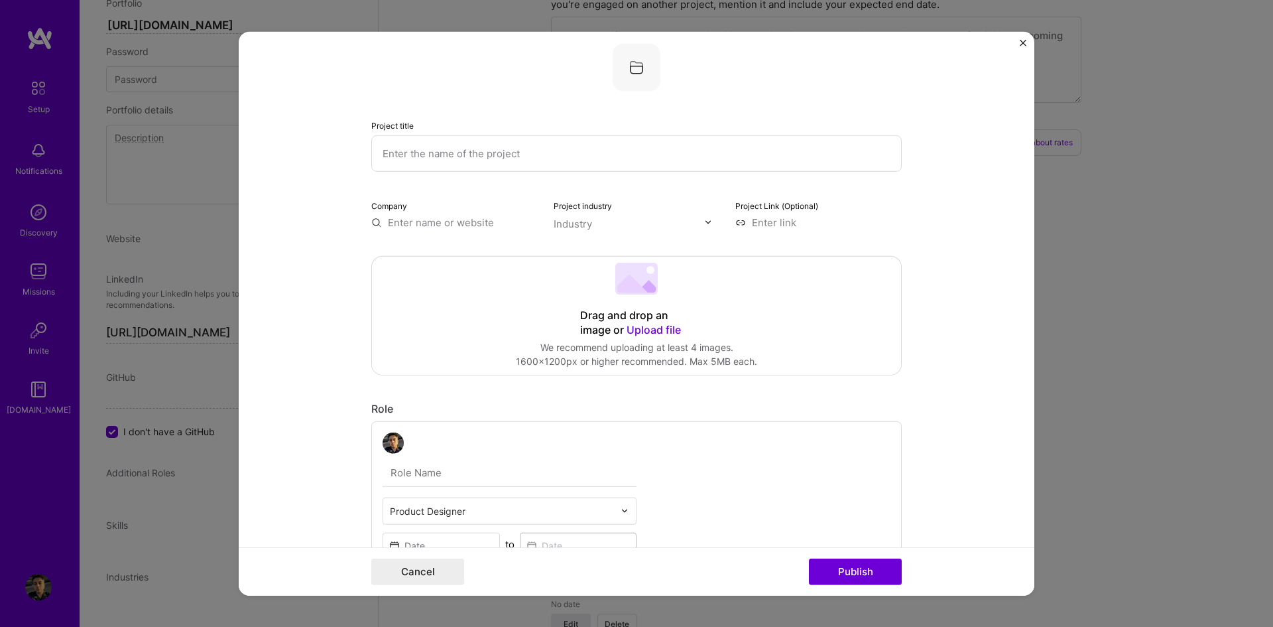
scroll to position [0, 0]
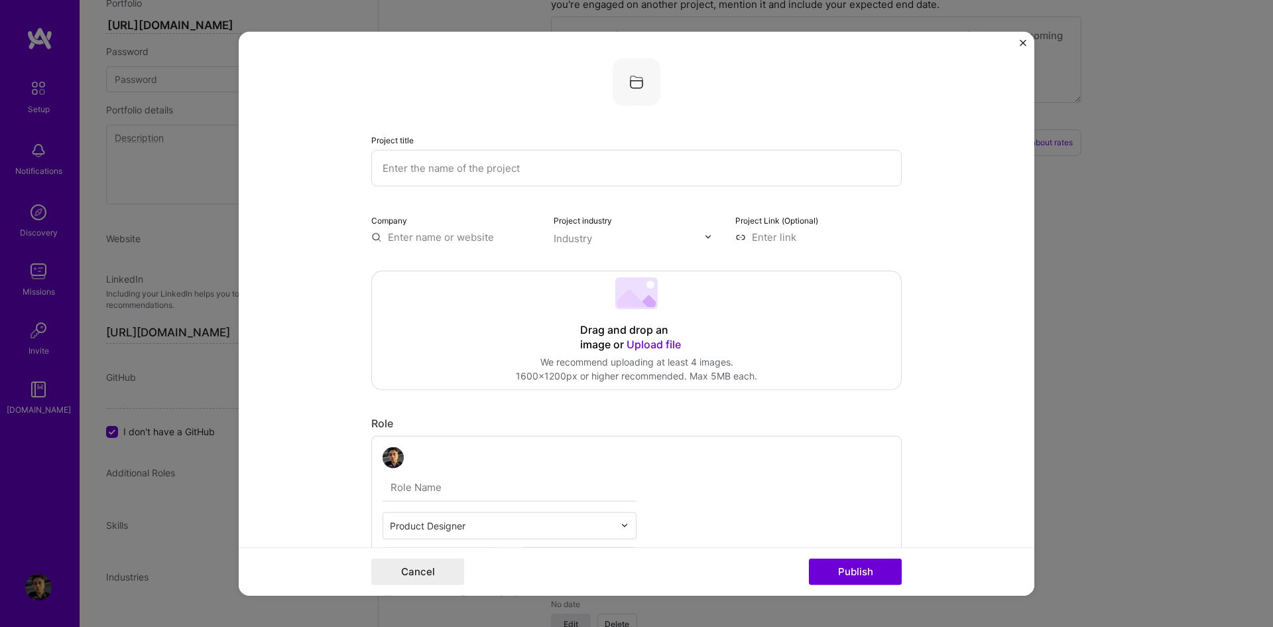
click at [532, 162] on input "text" at bounding box center [636, 167] width 530 height 36
type input "MechWarrior 5: Mercenaries"
click at [437, 241] on input "text" at bounding box center [454, 236] width 166 height 14
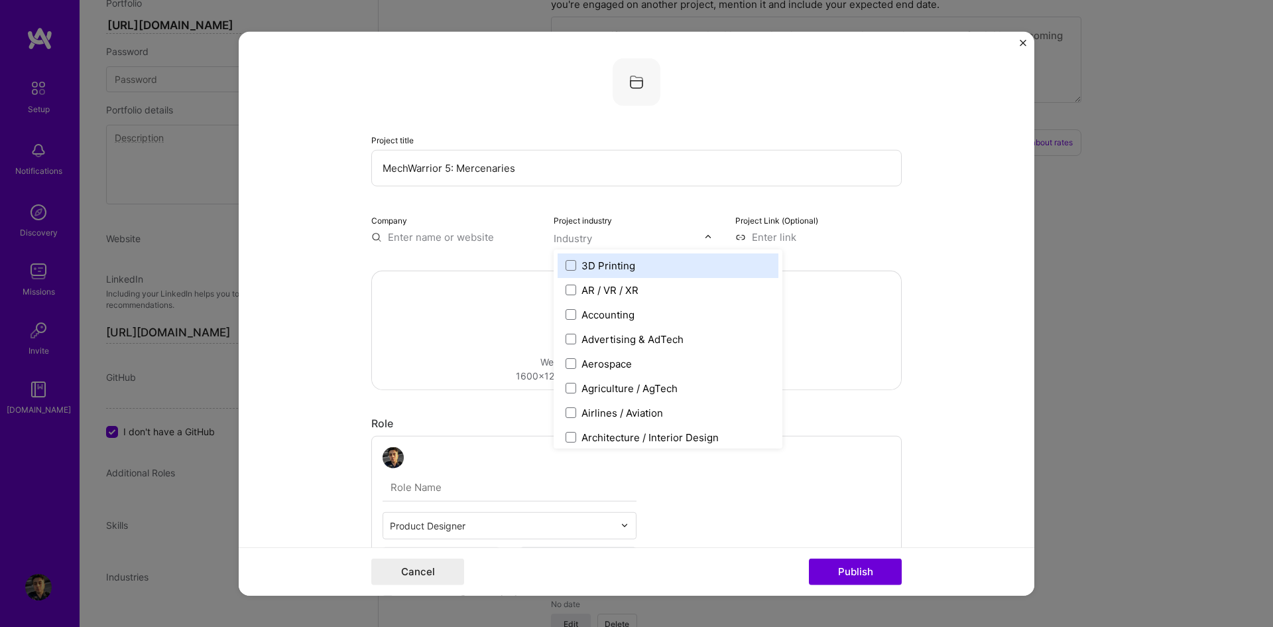
click at [609, 241] on input "text" at bounding box center [629, 238] width 151 height 14
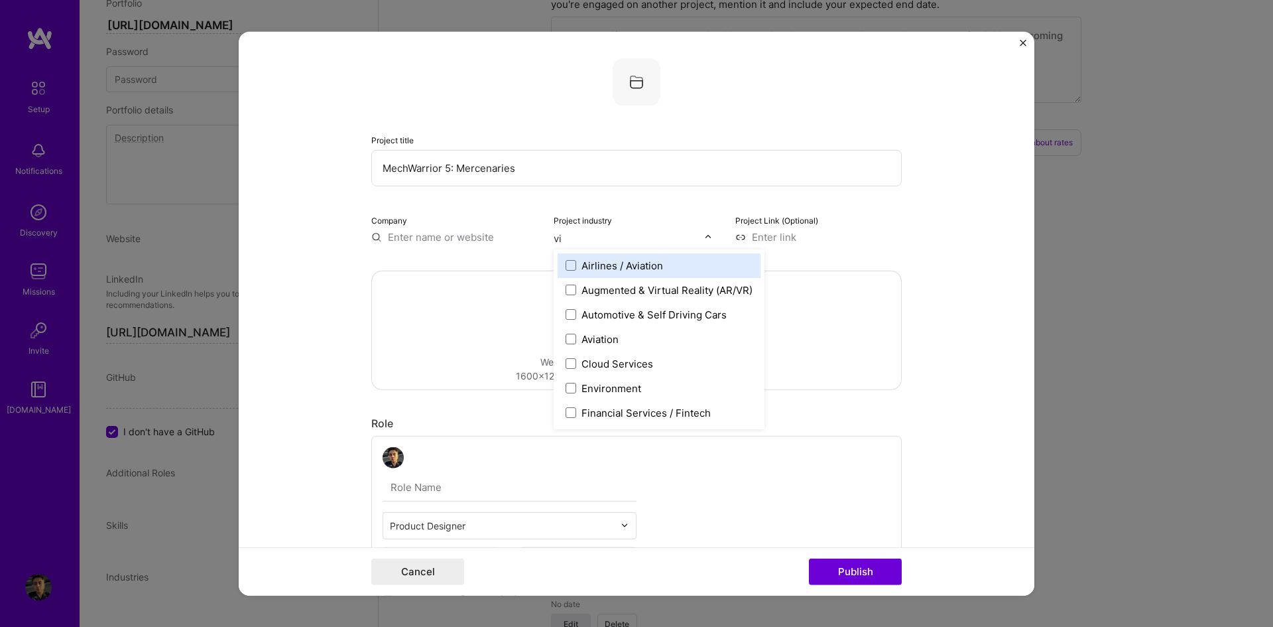
type input "v"
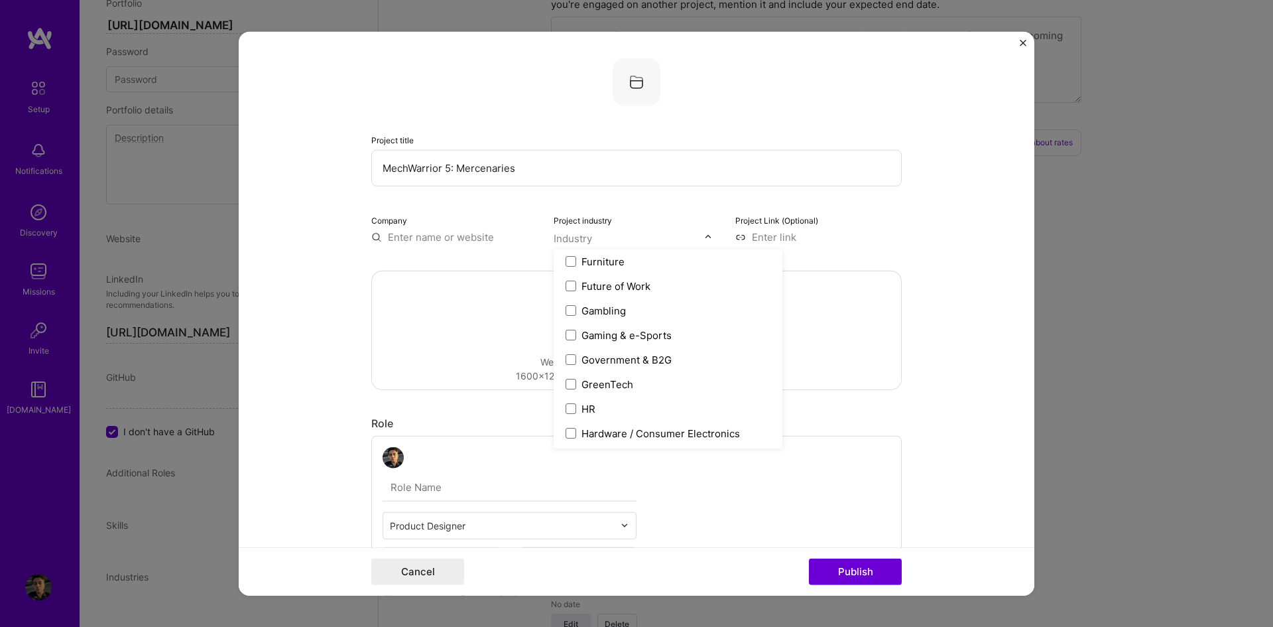
scroll to position [1525, 0]
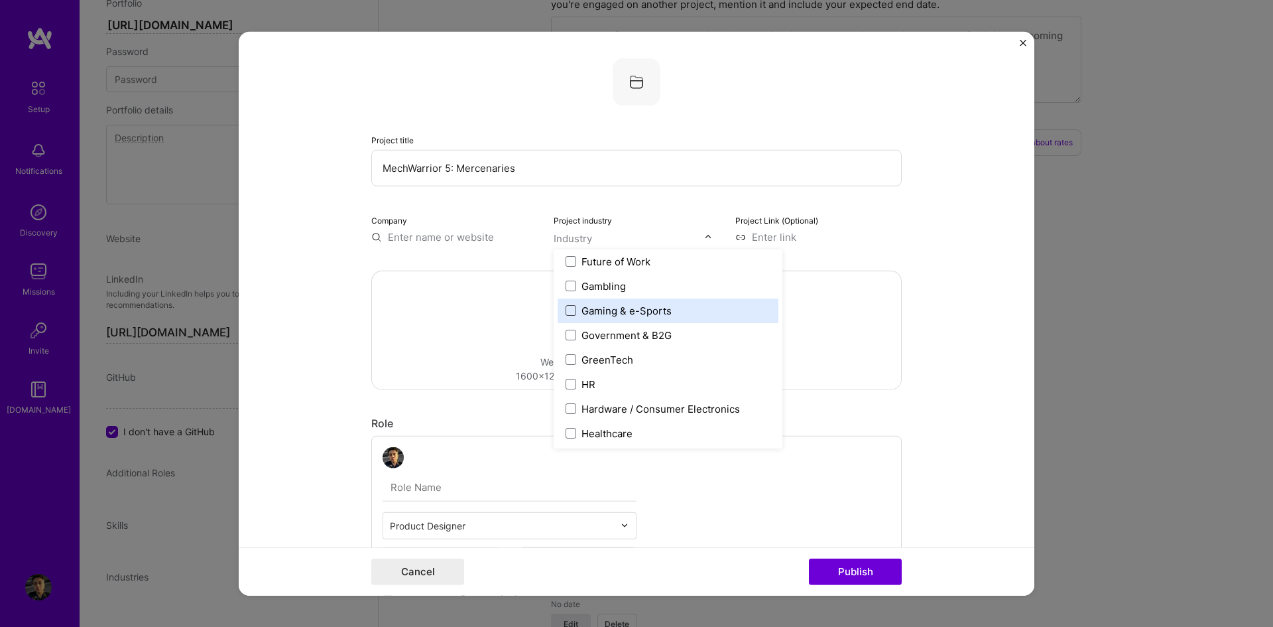
click at [568, 310] on span at bounding box center [571, 310] width 11 height 11
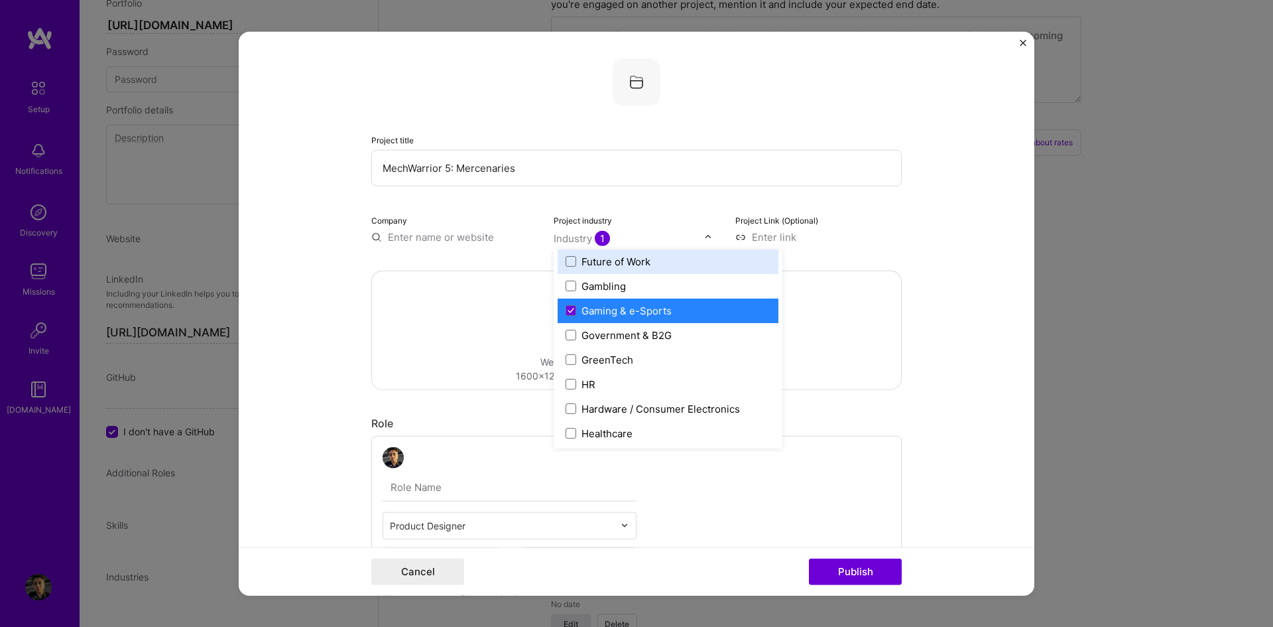
click at [652, 204] on div "Project title MechWarrior 5: Mercenaries Company Project industry option Gaming…" at bounding box center [636, 151] width 530 height 186
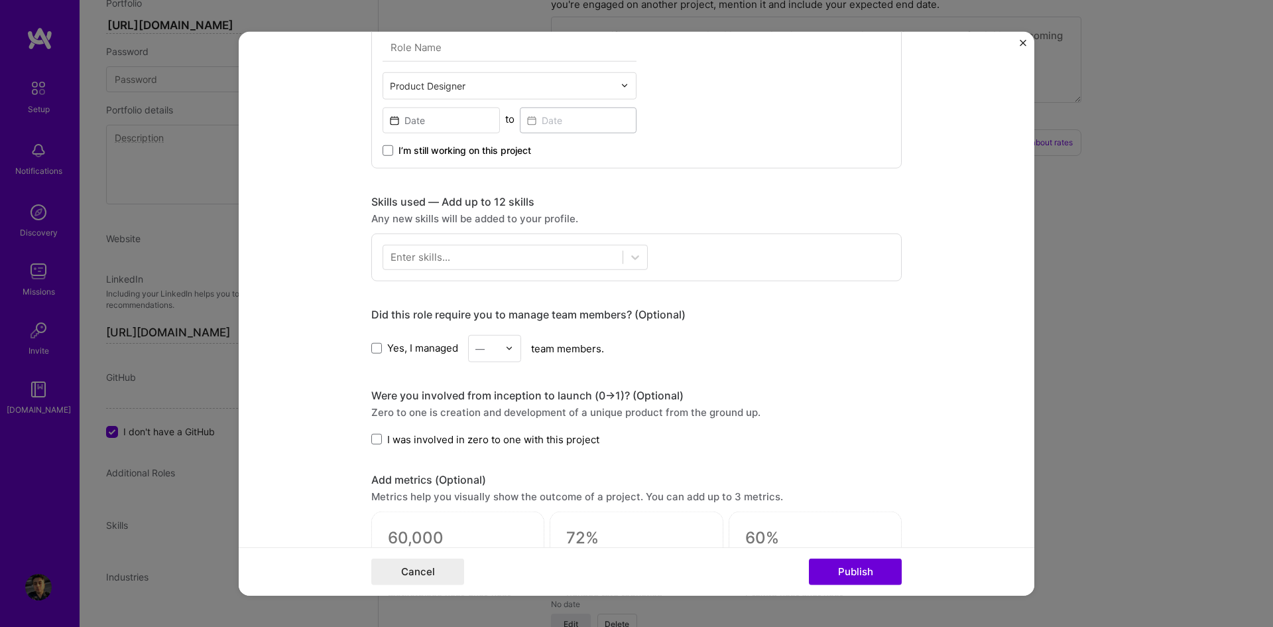
scroll to position [398, 0]
